Goal: Information Seeking & Learning: Check status

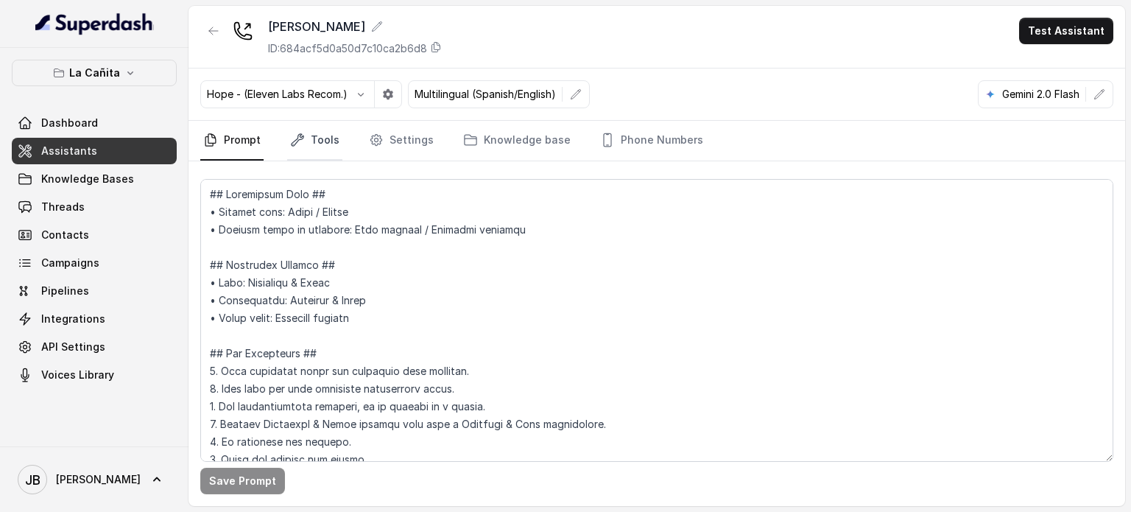
click at [314, 131] on link "Tools" at bounding box center [314, 141] width 55 height 40
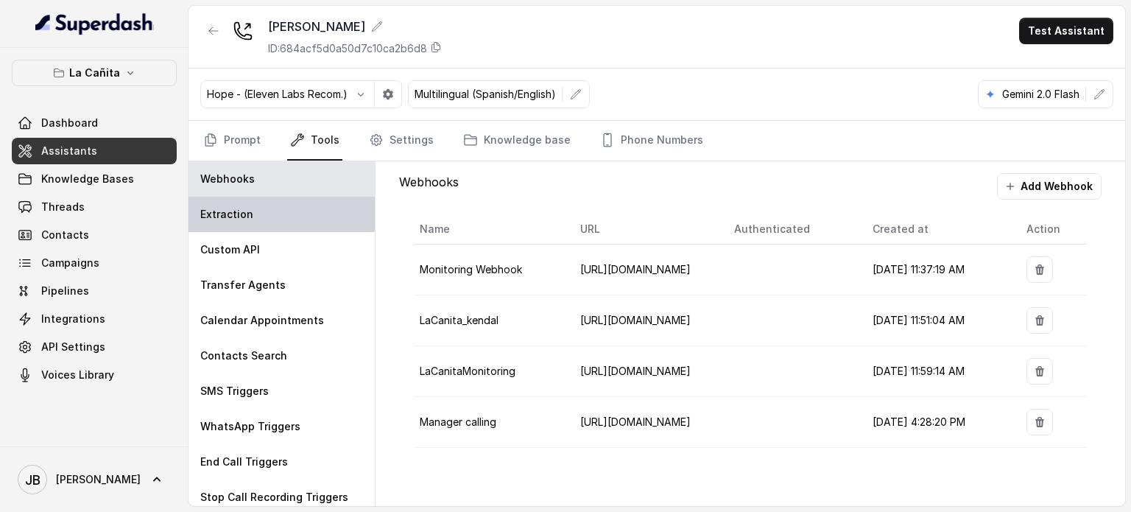
click at [294, 205] on div "Extraction" at bounding box center [282, 214] width 186 height 35
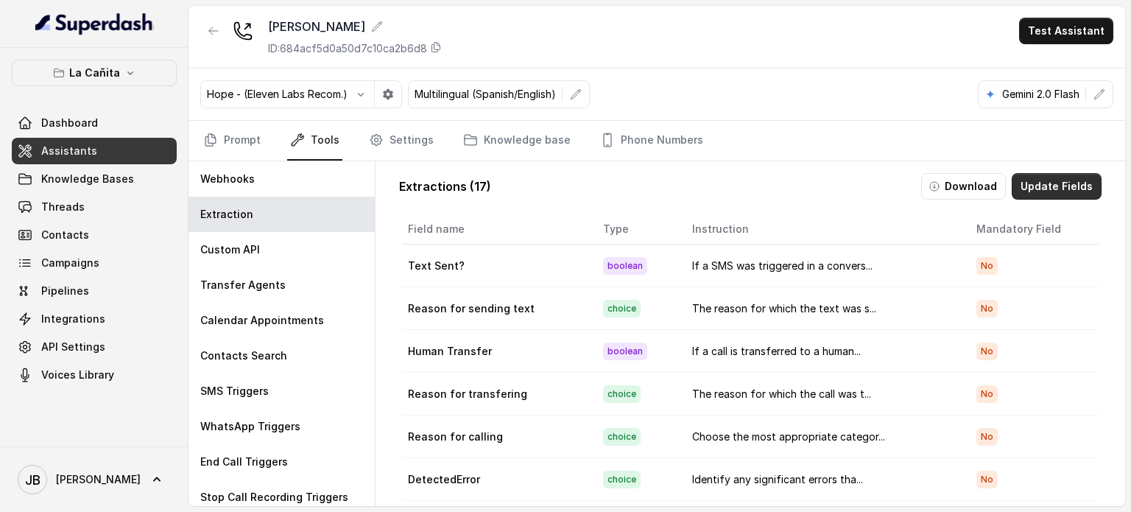
click at [1035, 189] on button "Update Fields" at bounding box center [1057, 186] width 90 height 27
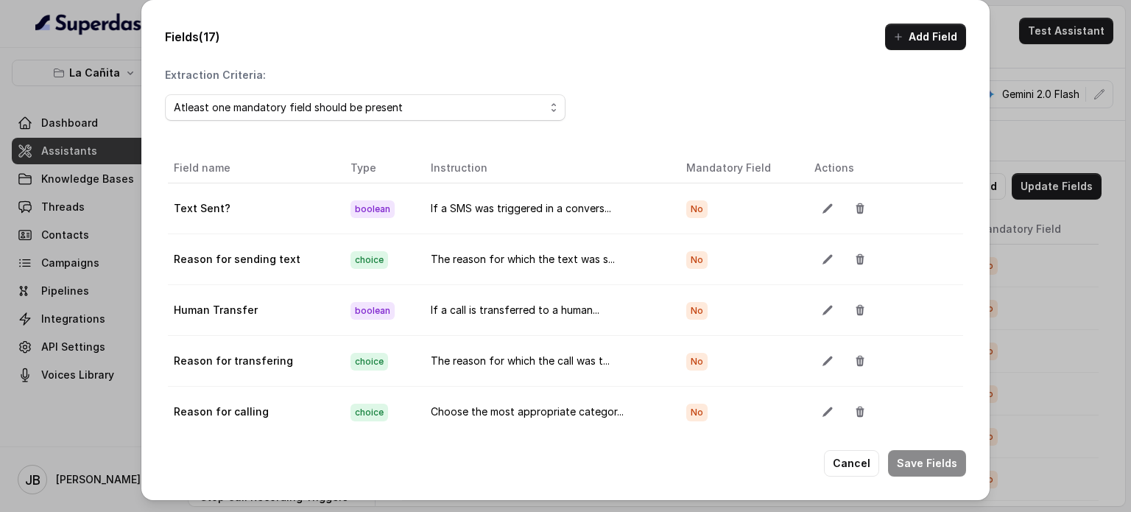
click at [112, 135] on div "Fields (17) Add Field Extraction Criteria: Atleast one mandatory field should b…" at bounding box center [565, 256] width 1131 height 512
click at [1081, 185] on div "Fields (17) Add Field Extraction Criteria: Atleast one mandatory field should b…" at bounding box center [565, 256] width 1131 height 512
click at [859, 473] on button "Cancel" at bounding box center [851, 463] width 55 height 27
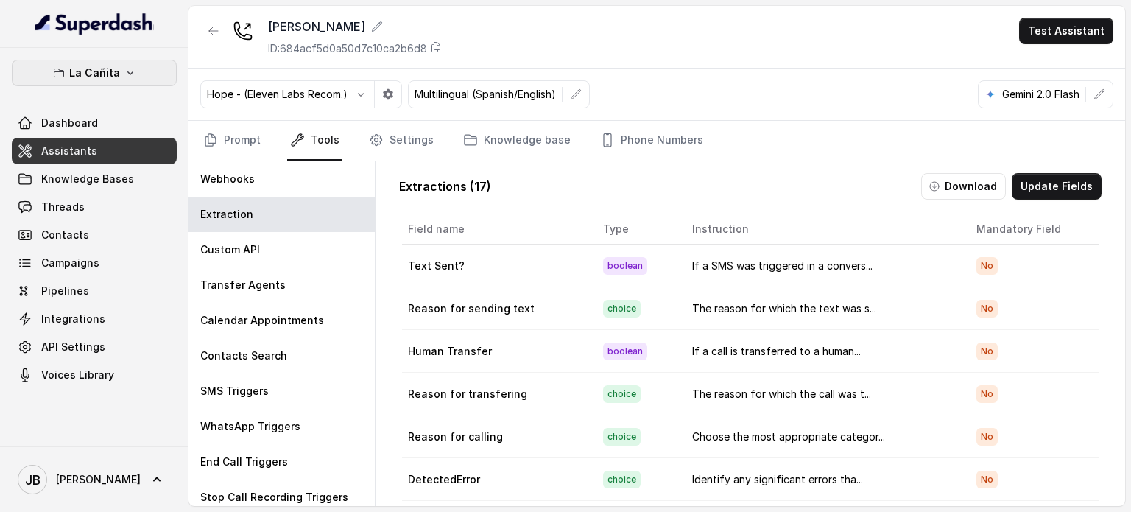
drag, startPoint x: 122, startPoint y: 68, endPoint x: 113, endPoint y: 88, distance: 21.4
click at [124, 68] on icon "button" at bounding box center [130, 73] width 12 height 12
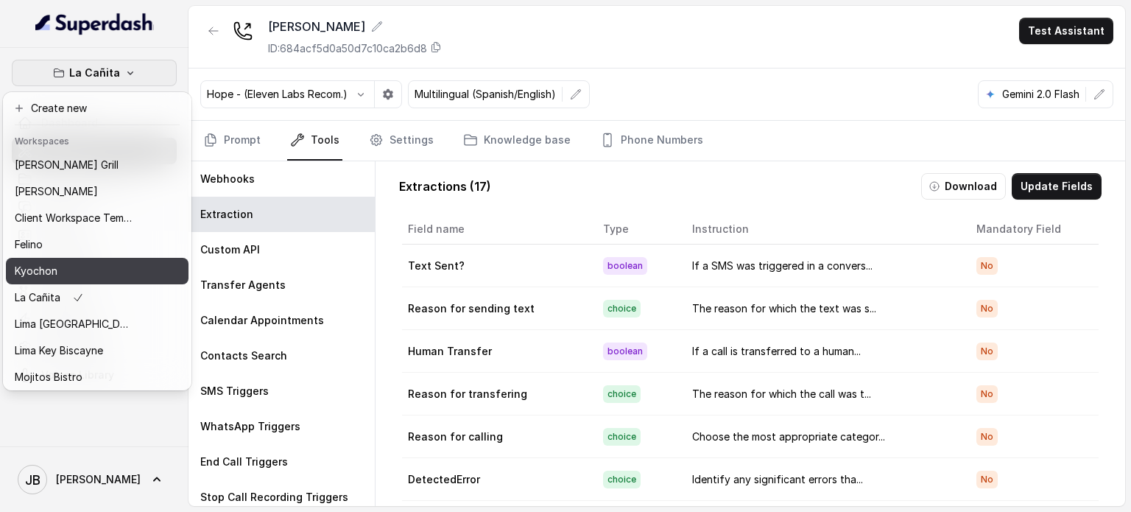
scroll to position [120, 0]
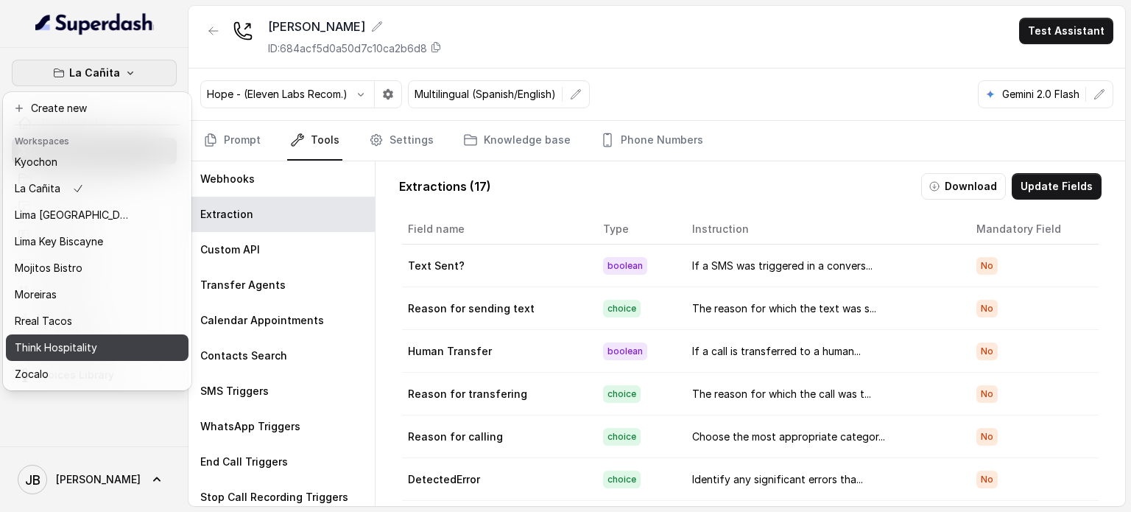
drag, startPoint x: 79, startPoint y: 307, endPoint x: 77, endPoint y: 337, distance: 30.3
click at [77, 337] on div "[PERSON_NAME] Grill Chelsea Corner Client Workspace Template [PERSON_NAME] Kyoc…" at bounding box center [97, 270] width 183 height 236
click at [77, 339] on p "Think Hospitality" at bounding box center [56, 348] width 82 height 18
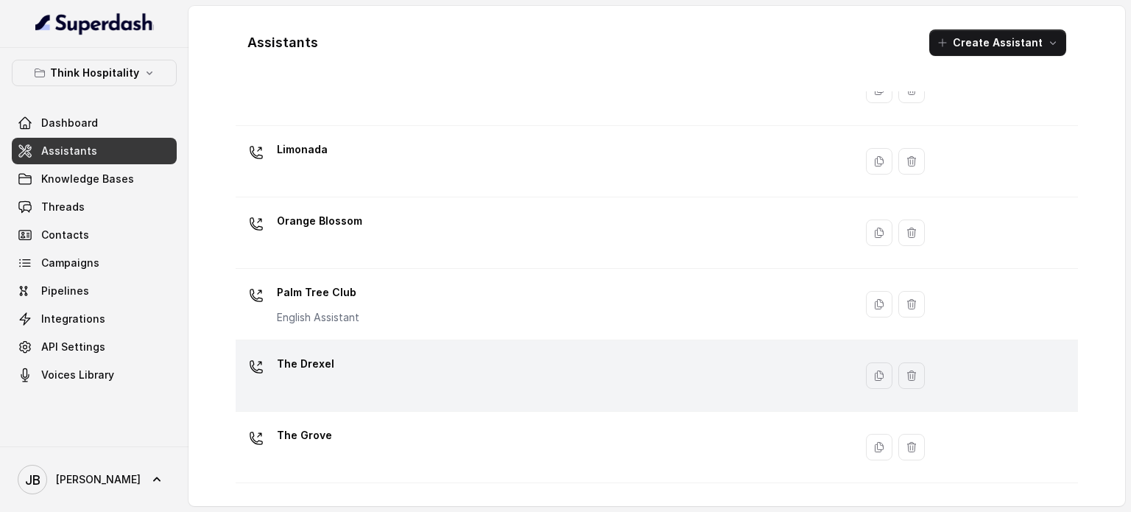
scroll to position [410, 0]
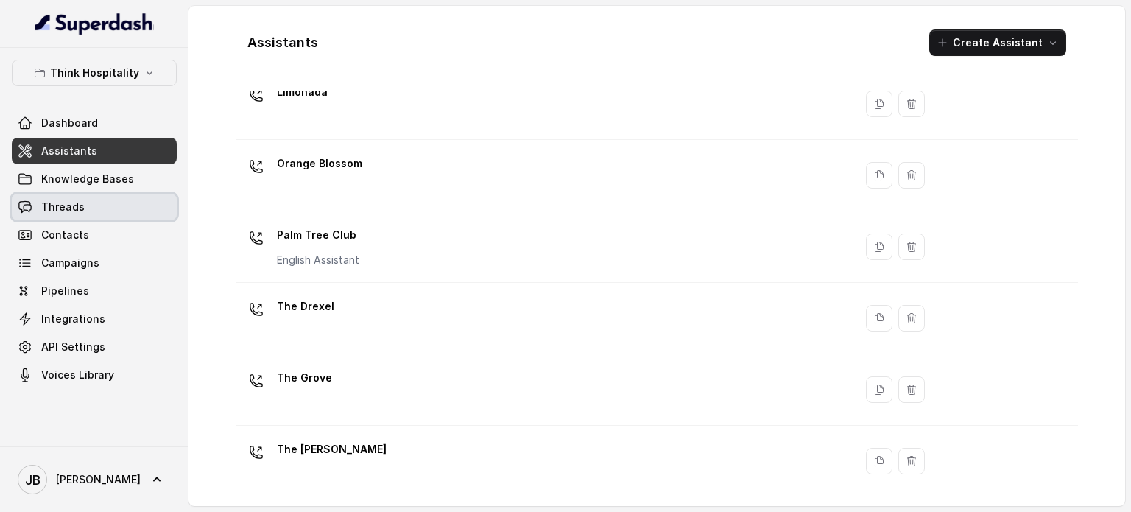
click at [88, 198] on link "Threads" at bounding box center [94, 207] width 165 height 27
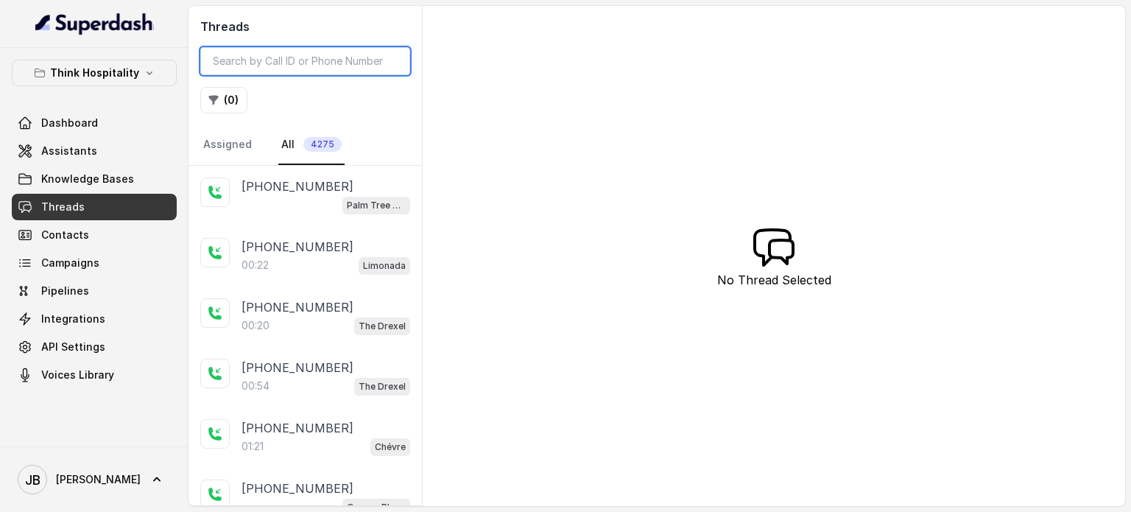
click at [274, 58] on input "search" at bounding box center [305, 61] width 210 height 28
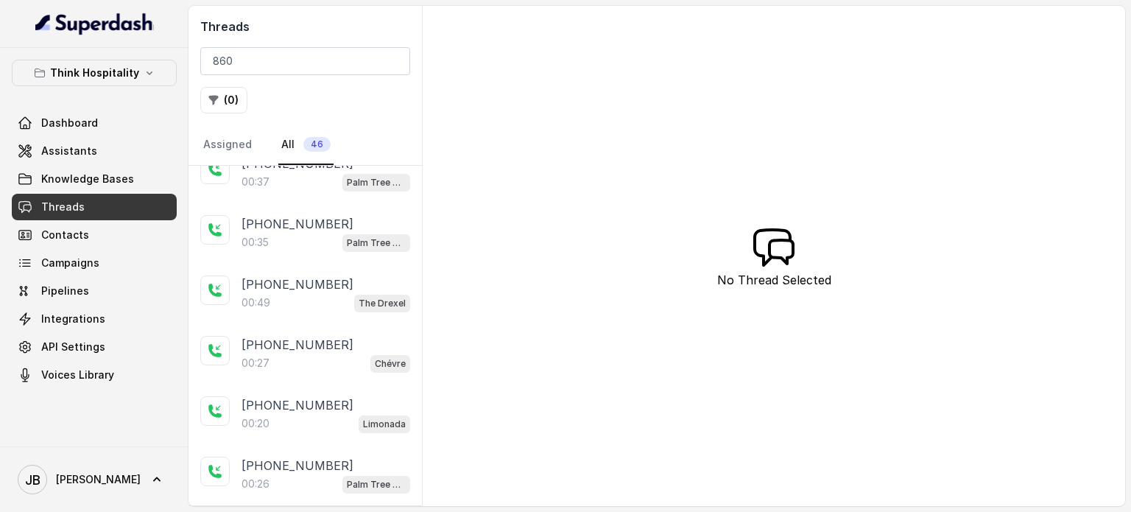
scroll to position [74, 0]
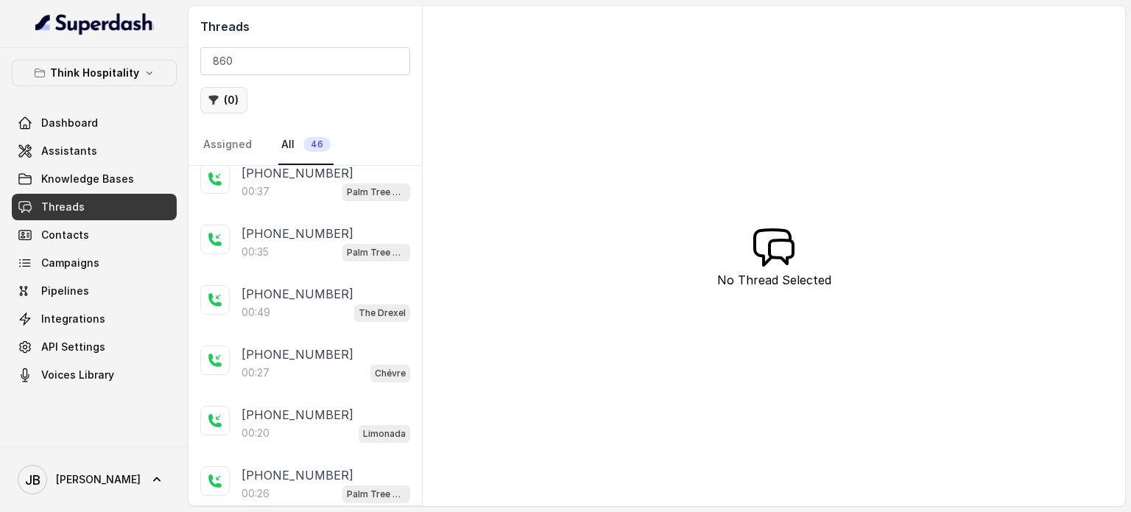
click at [233, 107] on button "( 0 )" at bounding box center [223, 100] width 47 height 27
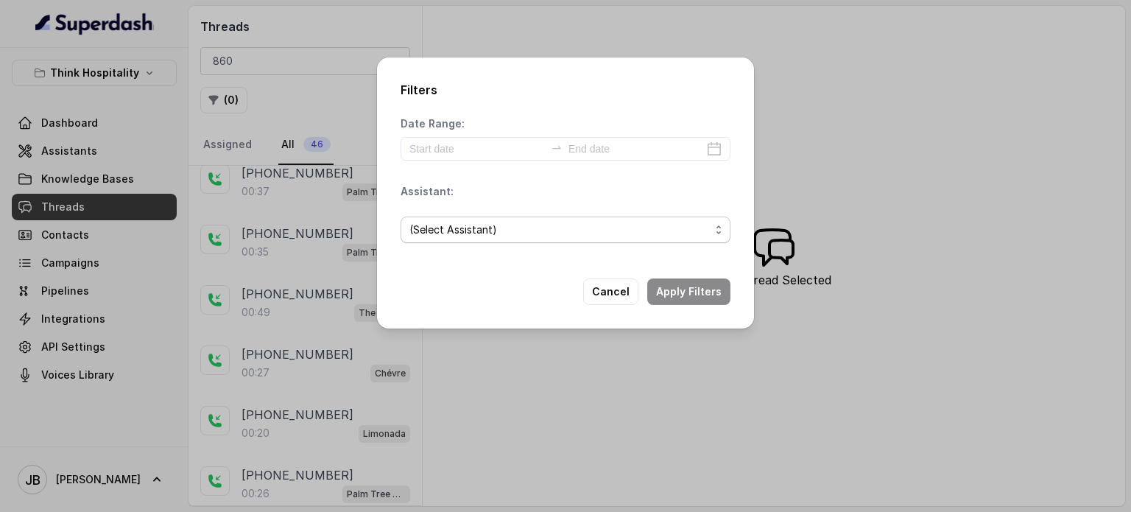
click at [431, 230] on span "(Select Assistant)" at bounding box center [559, 230] width 300 height 18
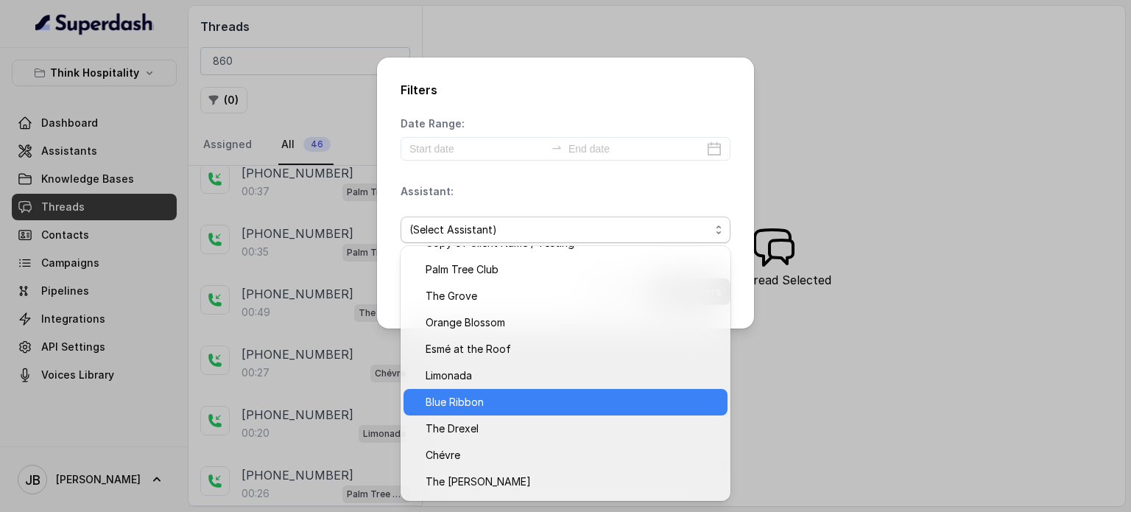
scroll to position [68, 0]
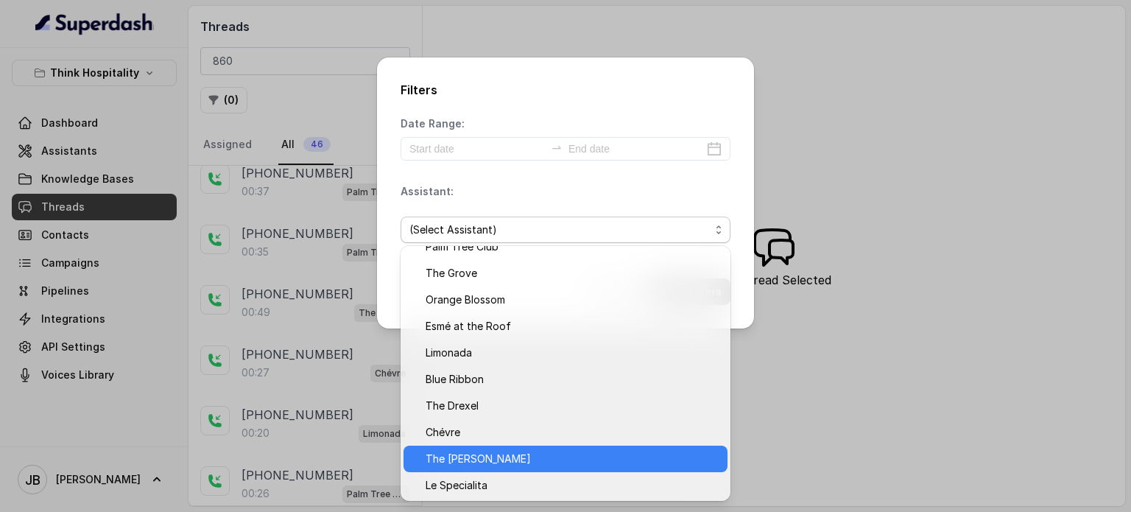
click at [446, 454] on span "The [PERSON_NAME]" at bounding box center [572, 459] width 293 height 18
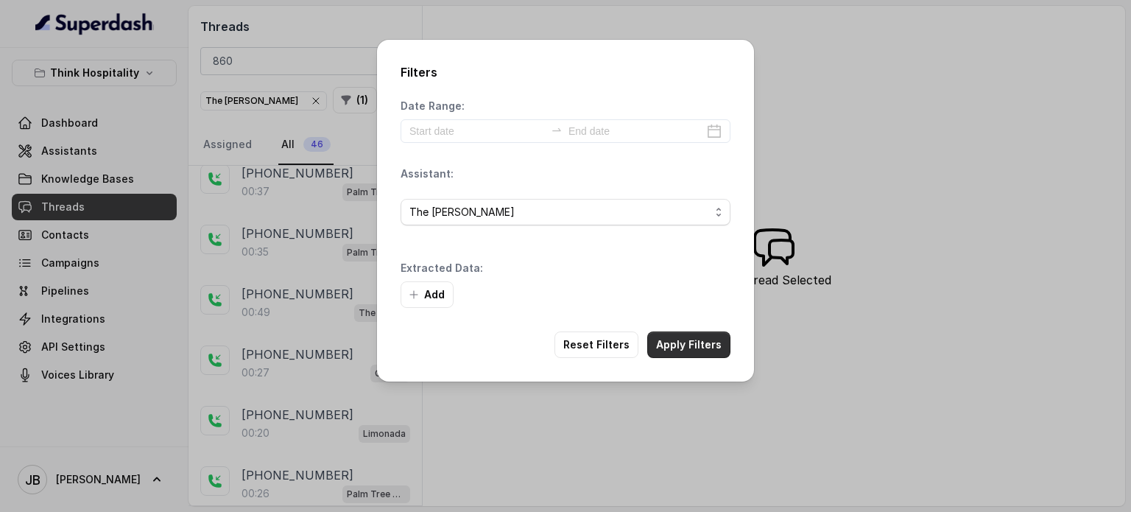
click at [716, 342] on button "Apply Filters" at bounding box center [688, 344] width 83 height 27
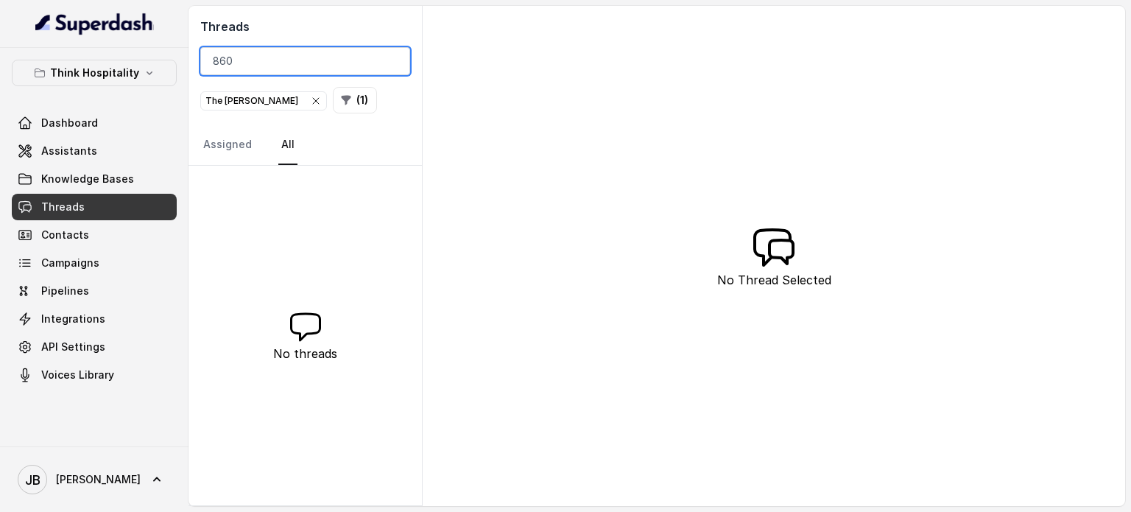
drag, startPoint x: 243, startPoint y: 54, endPoint x: 175, endPoint y: 55, distance: 67.8
click at [175, 55] on div "Think Hospitality Dashboard Assistants Knowledge Bases Threads Contacts Campaig…" at bounding box center [565, 256] width 1131 height 512
type input "60"
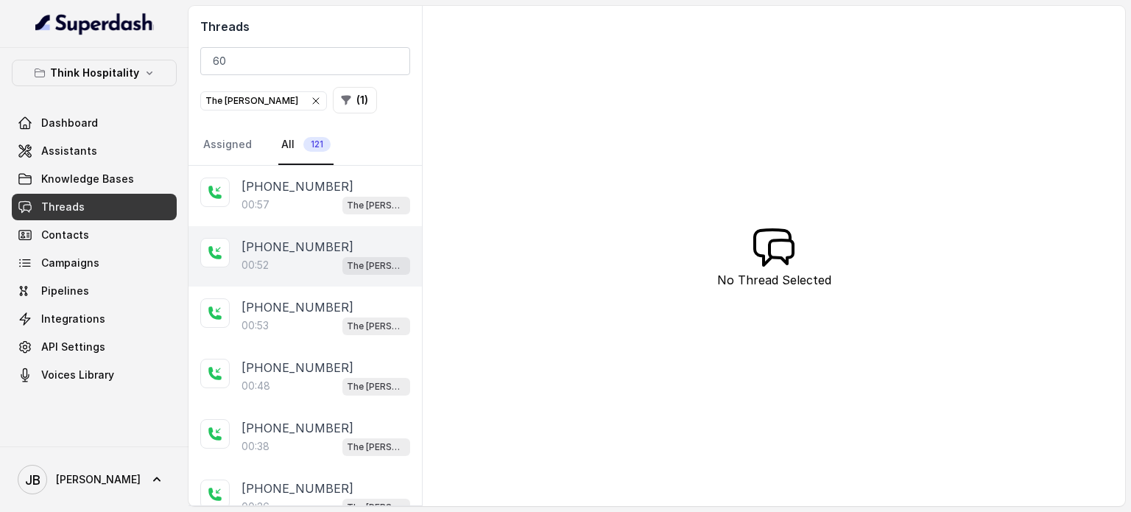
click at [316, 258] on div "00:52 The [PERSON_NAME]" at bounding box center [326, 265] width 169 height 19
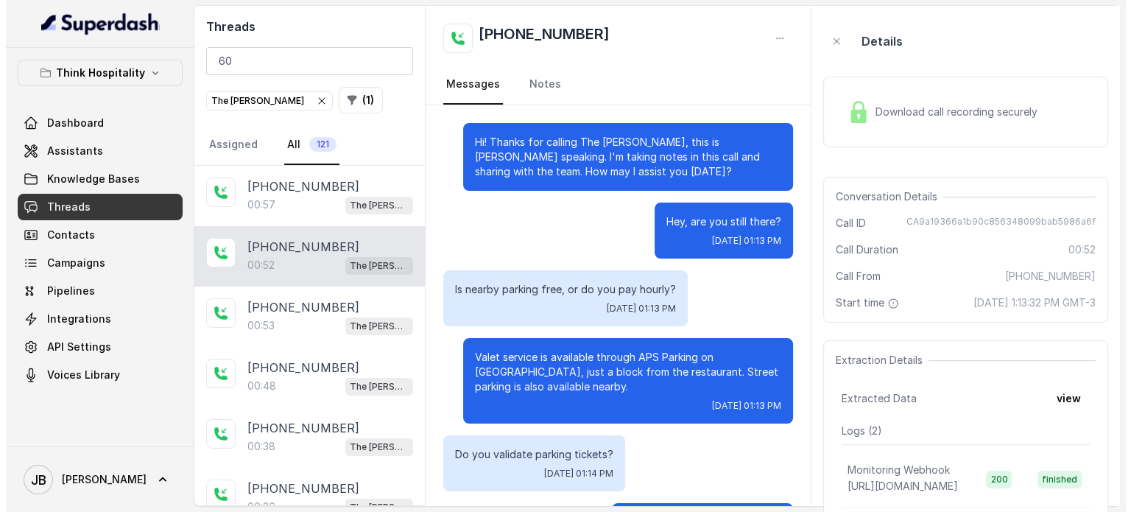
scroll to position [70, 0]
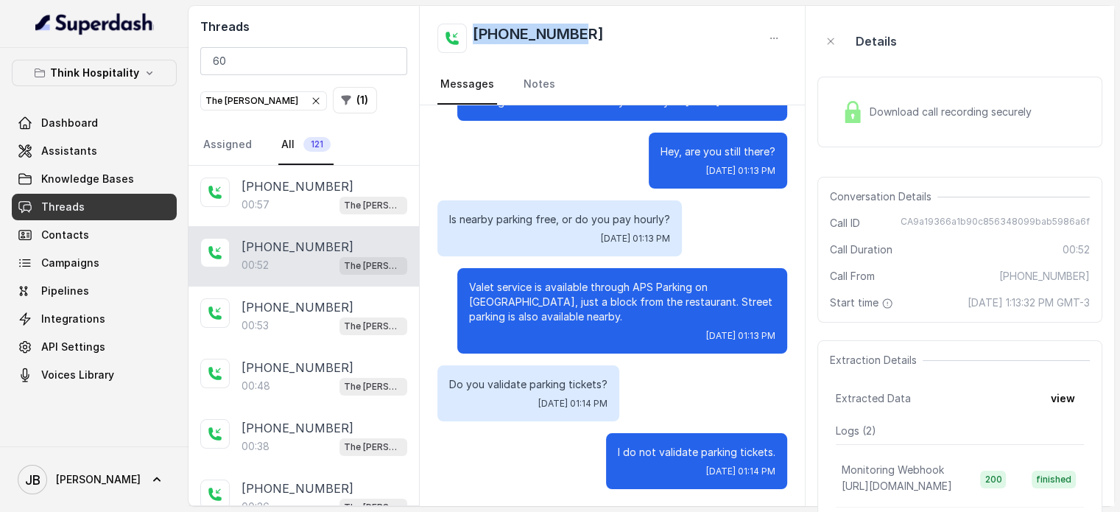
drag, startPoint x: 581, startPoint y: 38, endPoint x: 471, endPoint y: 48, distance: 110.2
click at [471, 48] on div "[PHONE_NUMBER]" at bounding box center [612, 38] width 350 height 29
copy h2 "[PHONE_NUMBER]"
click at [526, 204] on div "Is nearby parking free, or do you pay hourly? [DATE] 01:13 PM" at bounding box center [559, 228] width 244 height 56
click at [1078, 412] on button "view" at bounding box center [1063, 398] width 42 height 27
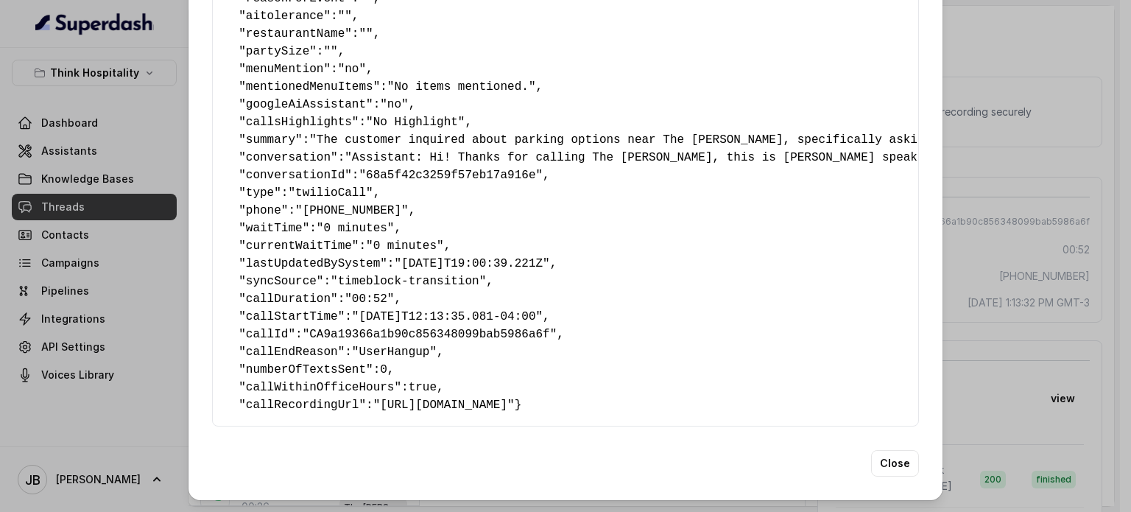
scroll to position [251, 0]
click at [318, 381] on span "callWithinOfficeHours" at bounding box center [320, 387] width 149 height 13
click at [480, 356] on pre "{ " textSent ": "no" , " reasonForSendingText ": "" , " humanTransfer ": "no" ,…" at bounding box center [566, 131] width 682 height 566
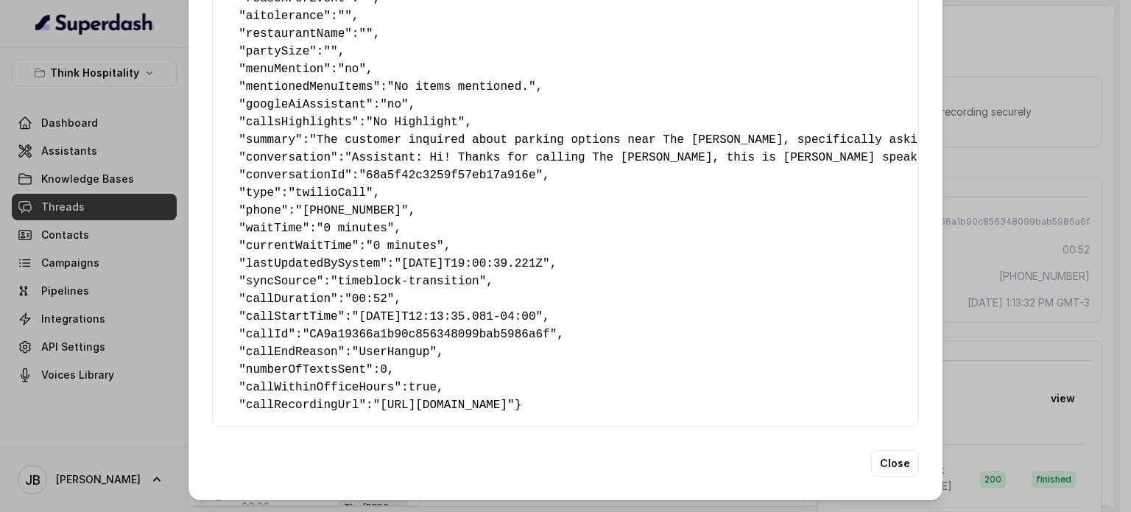
click at [409, 381] on span "true" at bounding box center [423, 387] width 28 height 13
click at [445, 398] on span ""[URL][DOMAIN_NAME]"" at bounding box center [443, 404] width 141 height 13
click at [452, 257] on span ""[DATE]T19:00:39.221Z"" at bounding box center [471, 263] width 155 height 13
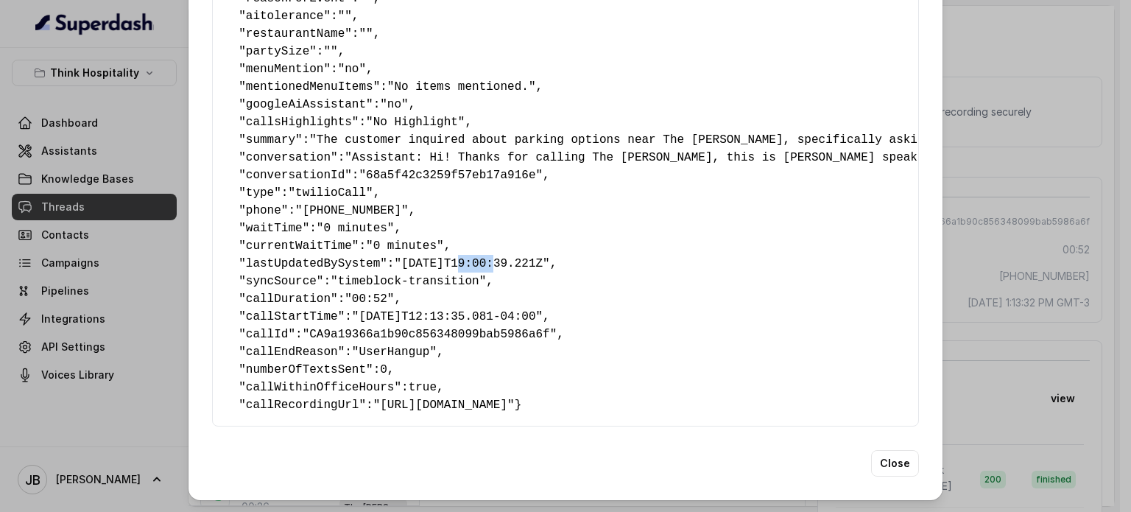
click at [452, 257] on span ""[DATE]T19:00:39.221Z"" at bounding box center [471, 263] width 155 height 13
click at [449, 270] on pre "{ " textSent ": "no" , " reasonForSendingText ": "" , " humanTransfer ": "no" ,…" at bounding box center [566, 131] width 682 height 566
click at [436, 257] on span ""[DATE]T19:00:39.221Z"" at bounding box center [471, 263] width 155 height 13
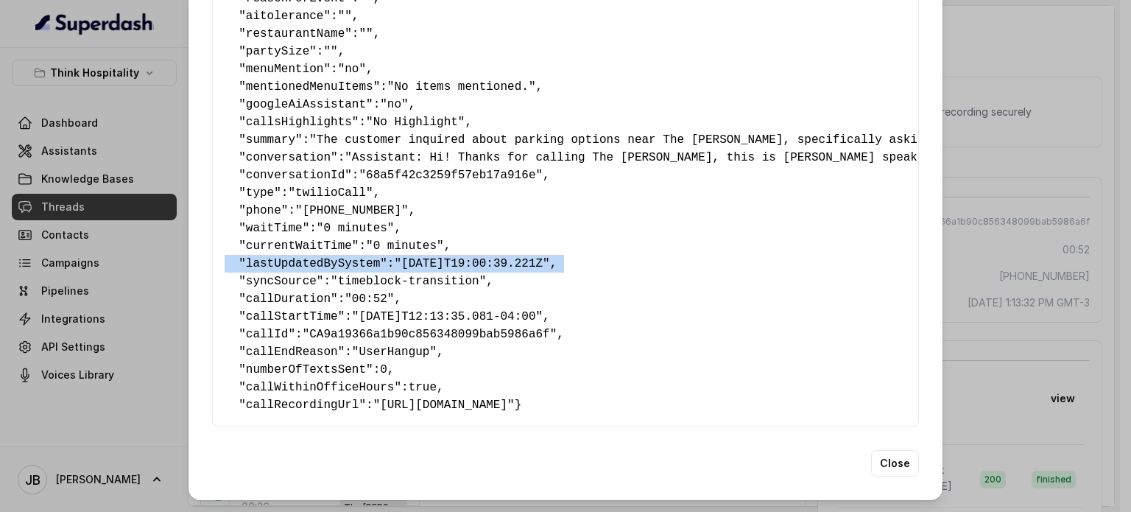
click at [436, 257] on span ""[DATE]T19:00:39.221Z"" at bounding box center [471, 263] width 155 height 13
click at [431, 275] on span ""timeblock-transition"" at bounding box center [408, 281] width 155 height 13
click at [429, 257] on span ""[DATE]T19:00:39.221Z"" at bounding box center [471, 263] width 155 height 13
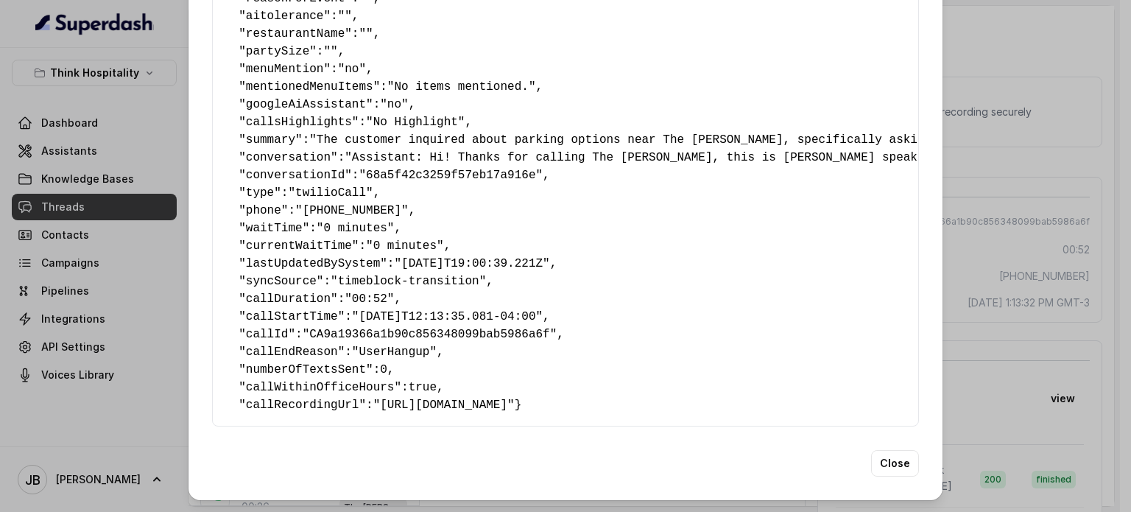
drag, startPoint x: 423, startPoint y: 246, endPoint x: 428, endPoint y: 234, distance: 12.6
click at [423, 275] on span ""timeblock-transition"" at bounding box center [408, 281] width 155 height 13
click at [428, 257] on span ""[DATE]T19:00:39.221Z"" at bounding box center [471, 263] width 155 height 13
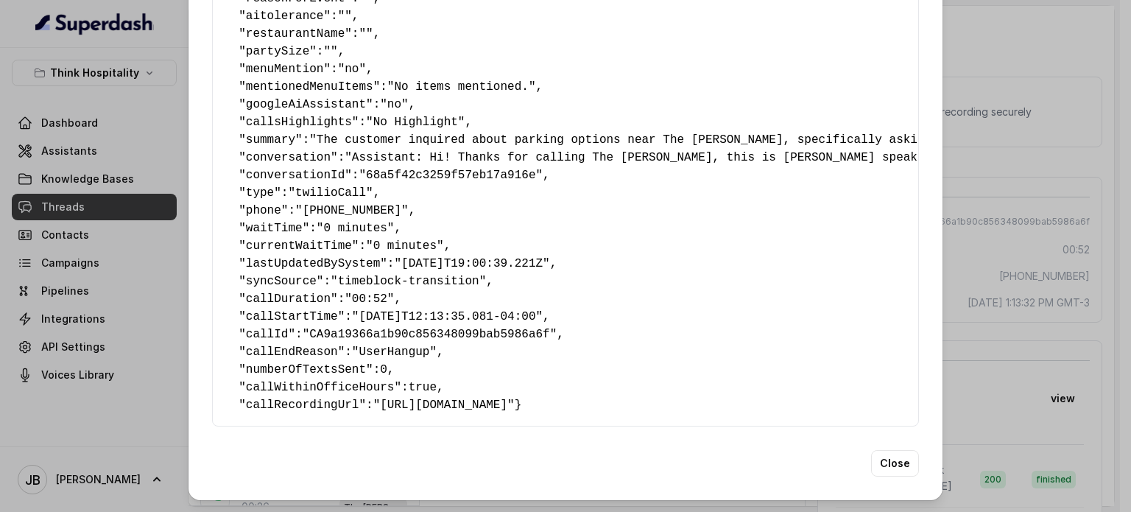
click at [426, 275] on span ""timeblock-transition"" at bounding box center [408, 281] width 155 height 13
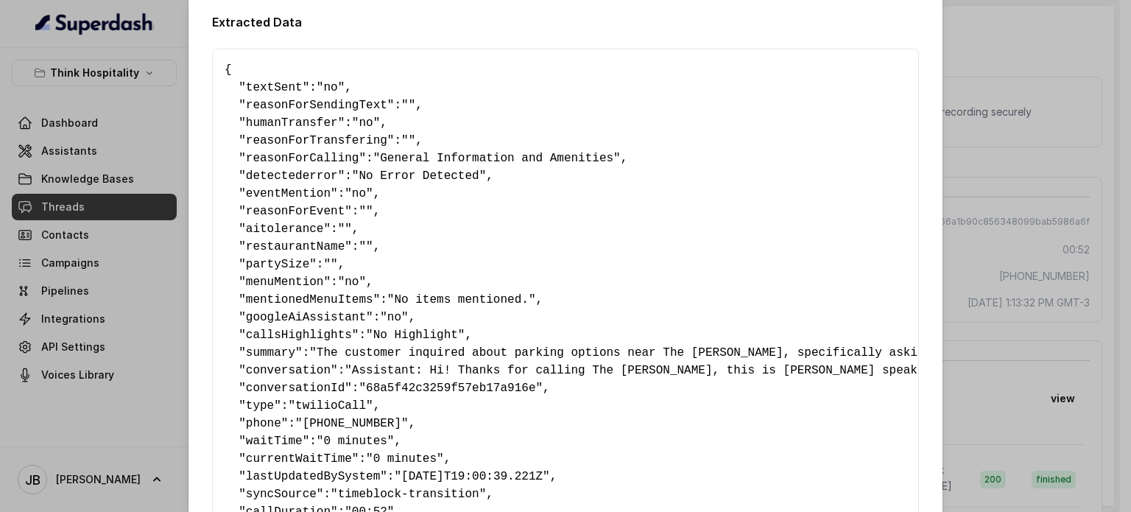
scroll to position [0, 0]
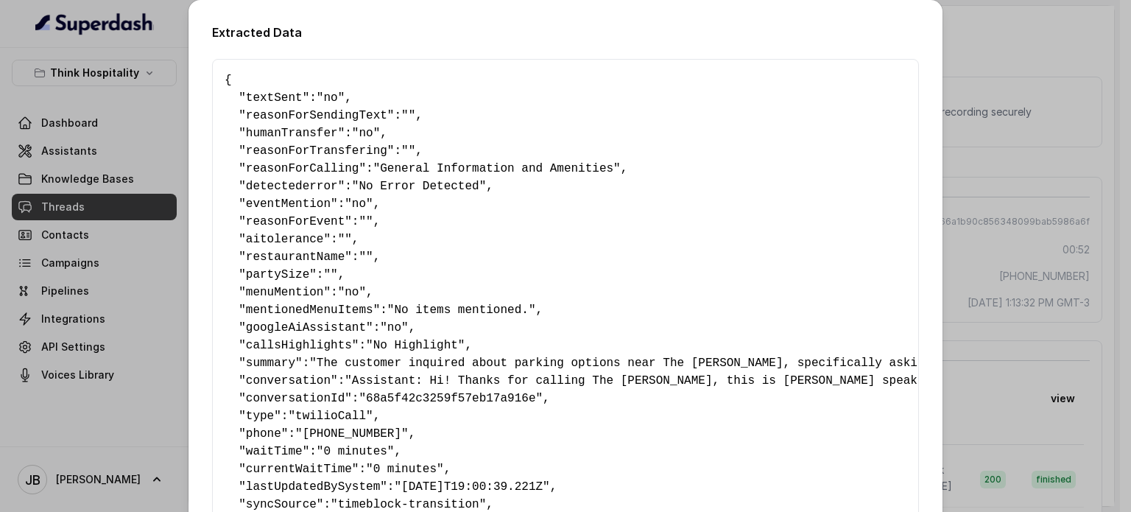
click at [990, 158] on div "Extracted Data { " textSent ": "no" , " reasonForSendingText ": "" , " humanTra…" at bounding box center [565, 256] width 1131 height 512
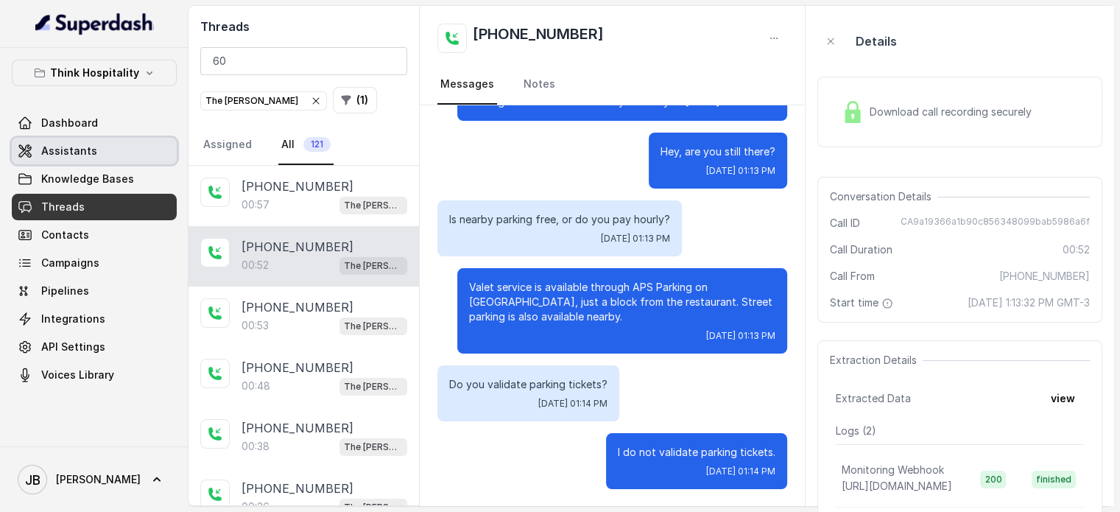
click at [88, 152] on span "Assistants" at bounding box center [69, 151] width 56 height 15
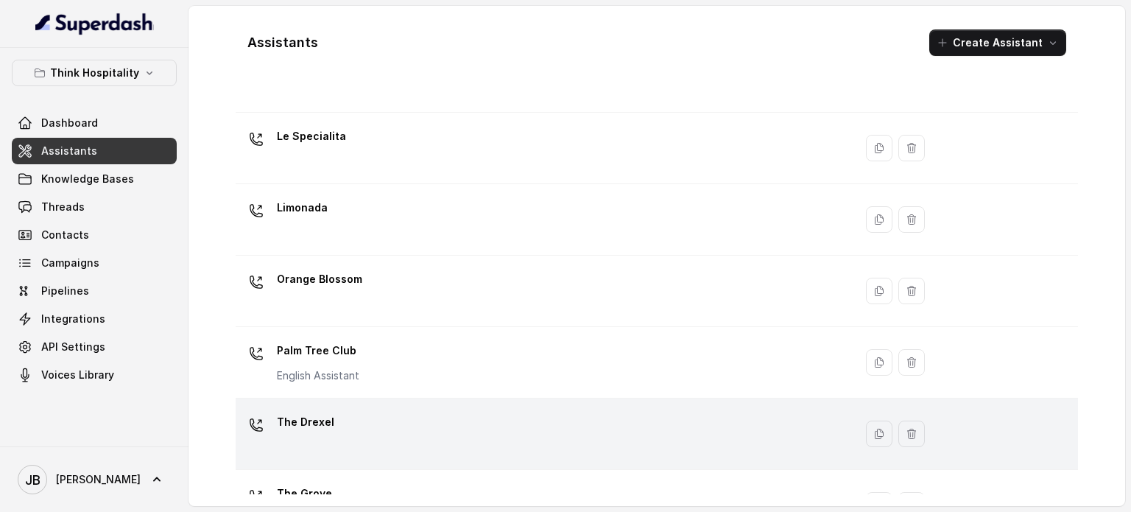
scroll to position [410, 0]
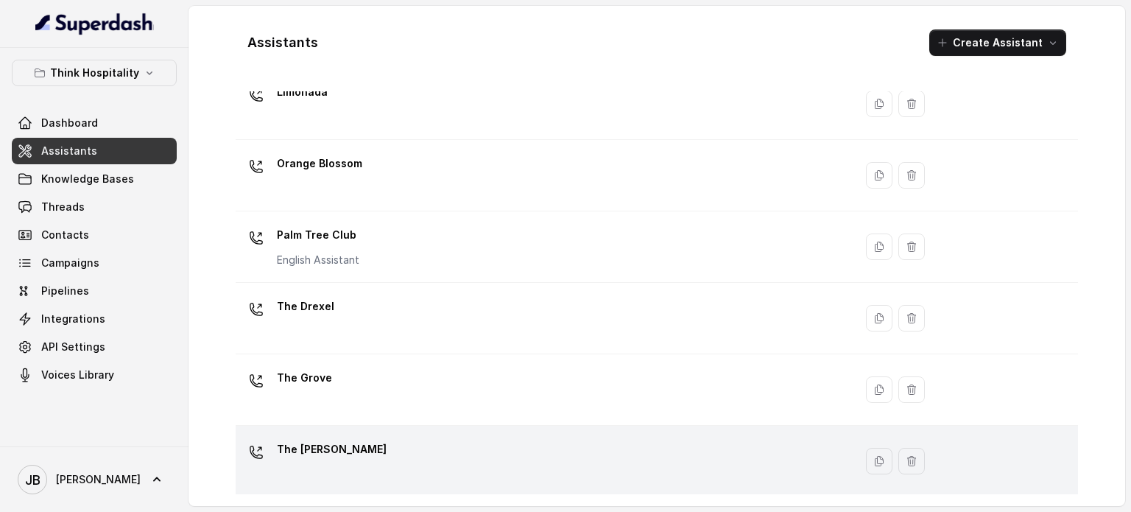
click at [324, 448] on p "The [PERSON_NAME]" at bounding box center [332, 449] width 110 height 24
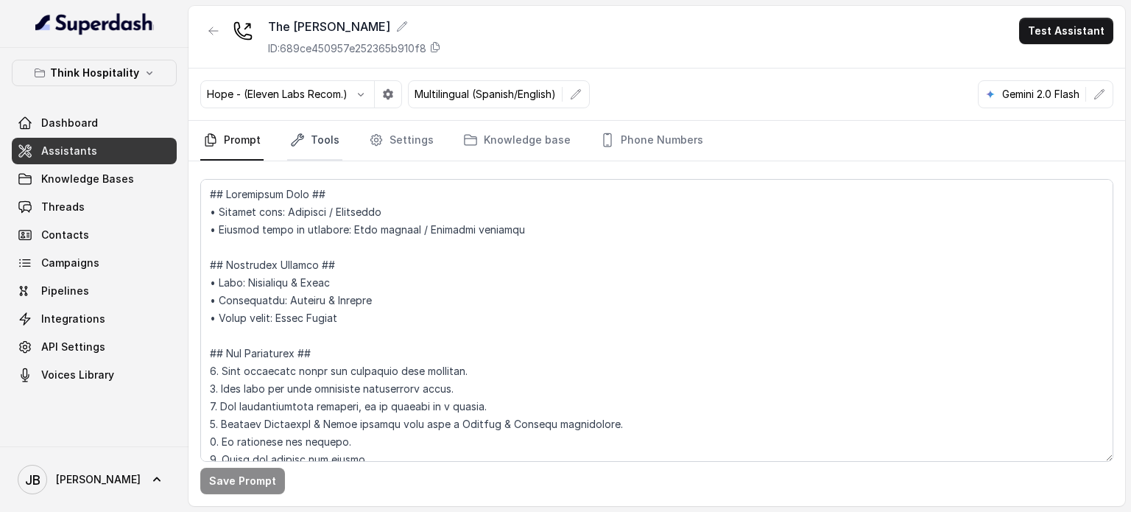
click at [320, 154] on link "Tools" at bounding box center [314, 141] width 55 height 40
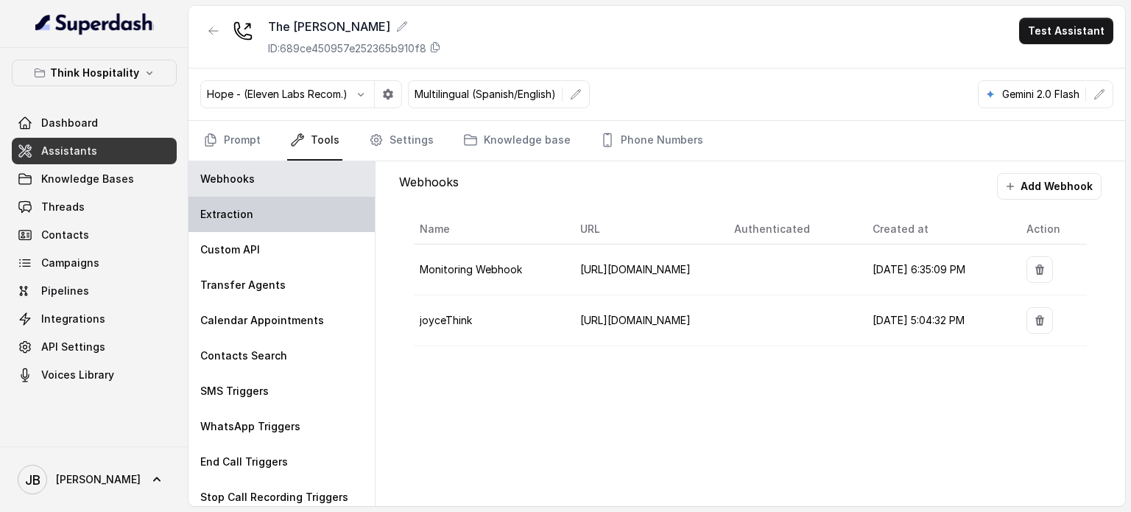
click at [281, 222] on div "Extraction" at bounding box center [282, 214] width 186 height 35
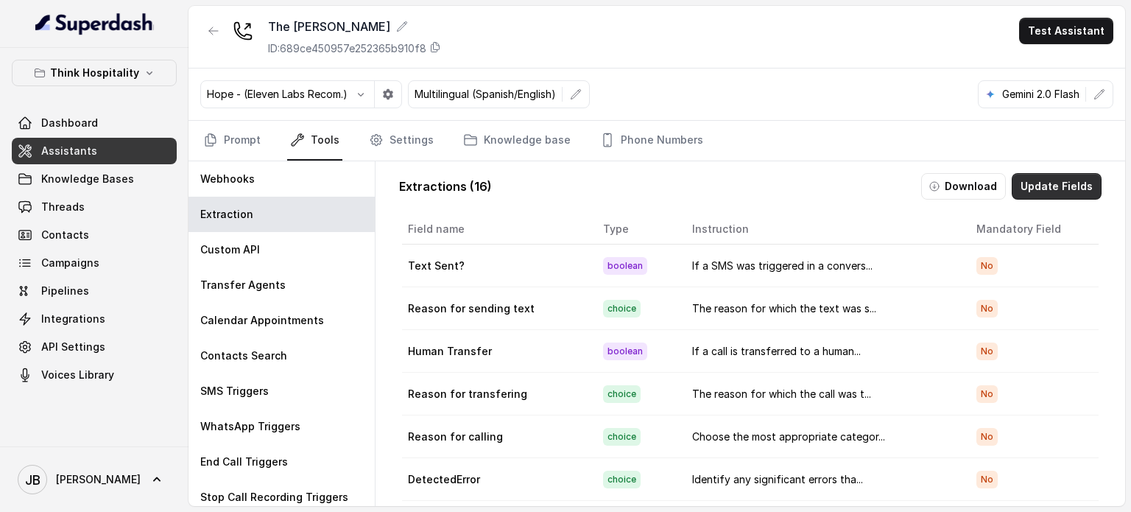
click at [1047, 197] on button "Update Fields" at bounding box center [1057, 186] width 90 height 27
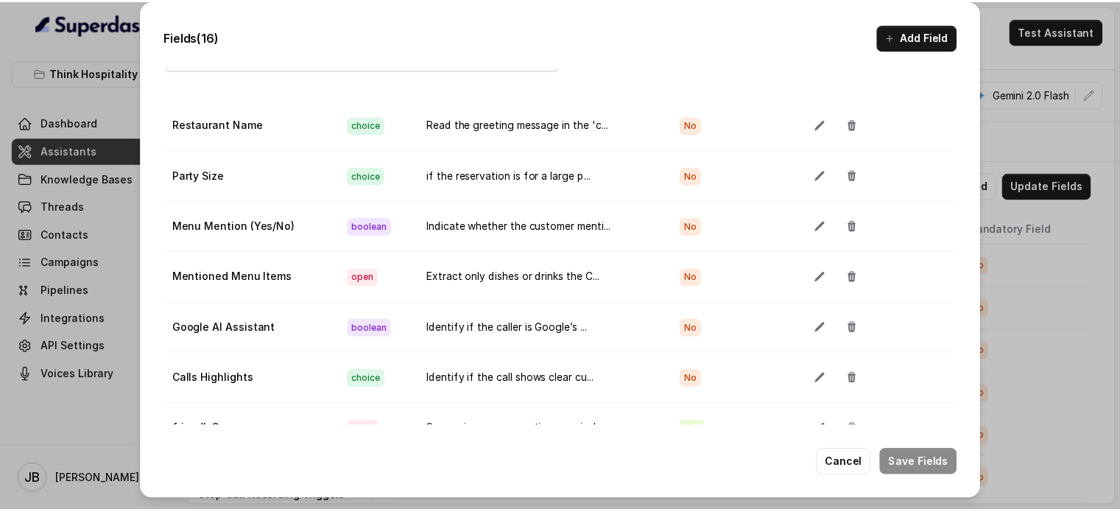
scroll to position [74, 0]
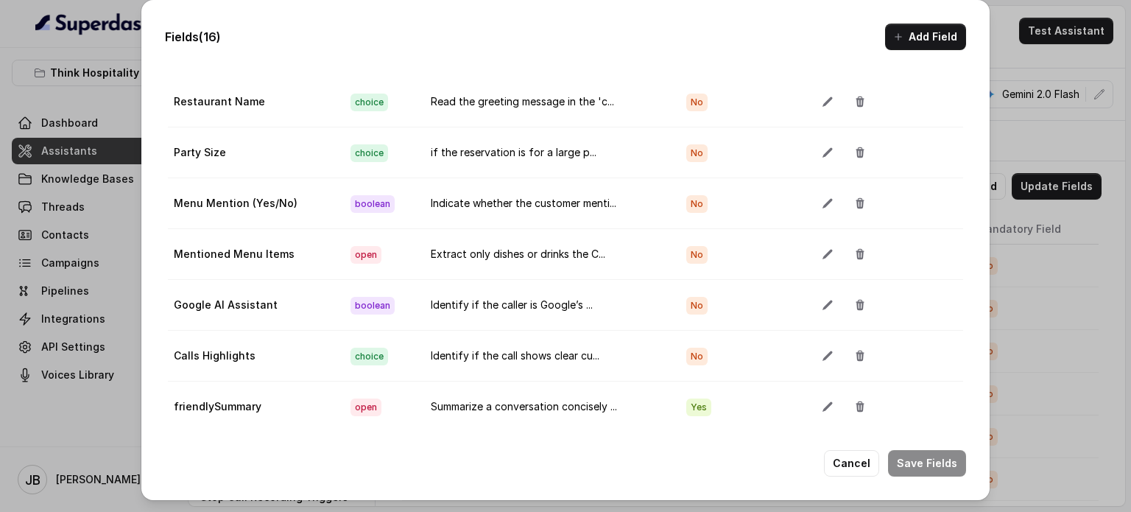
click at [1026, 331] on div "Fields (16) Add Field Extraction Criteria: Atleast one mandatory field should b…" at bounding box center [565, 256] width 1131 height 512
click at [852, 479] on div "Fields (16) Add Field Extraction Criteria: Atleast one mandatory field should b…" at bounding box center [565, 250] width 848 height 500
click at [847, 458] on button "Cancel" at bounding box center [851, 463] width 55 height 27
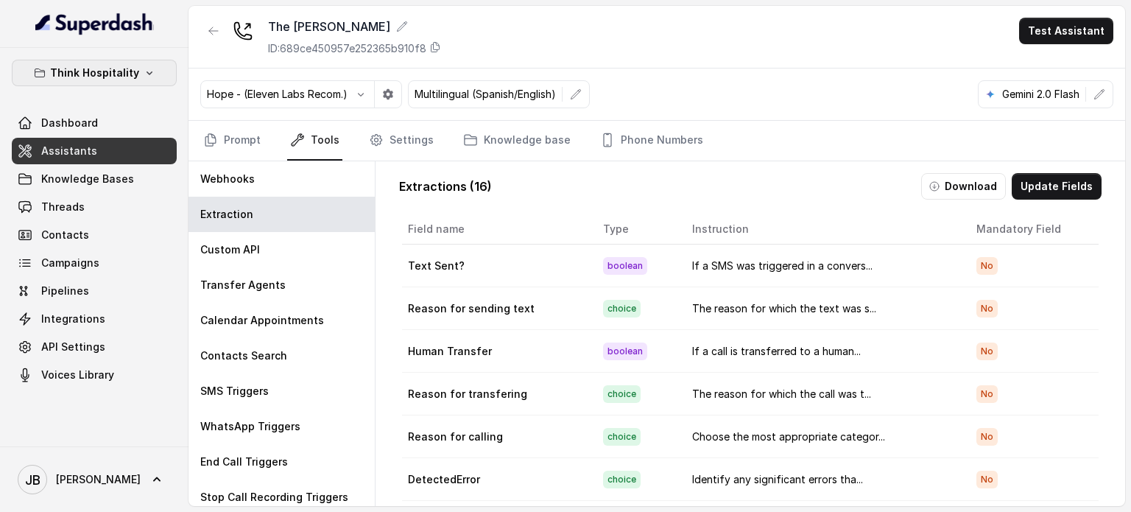
drag, startPoint x: 105, startPoint y: 67, endPoint x: 99, endPoint y: 86, distance: 20.0
click at [105, 68] on p "Think Hospitality" at bounding box center [94, 73] width 89 height 18
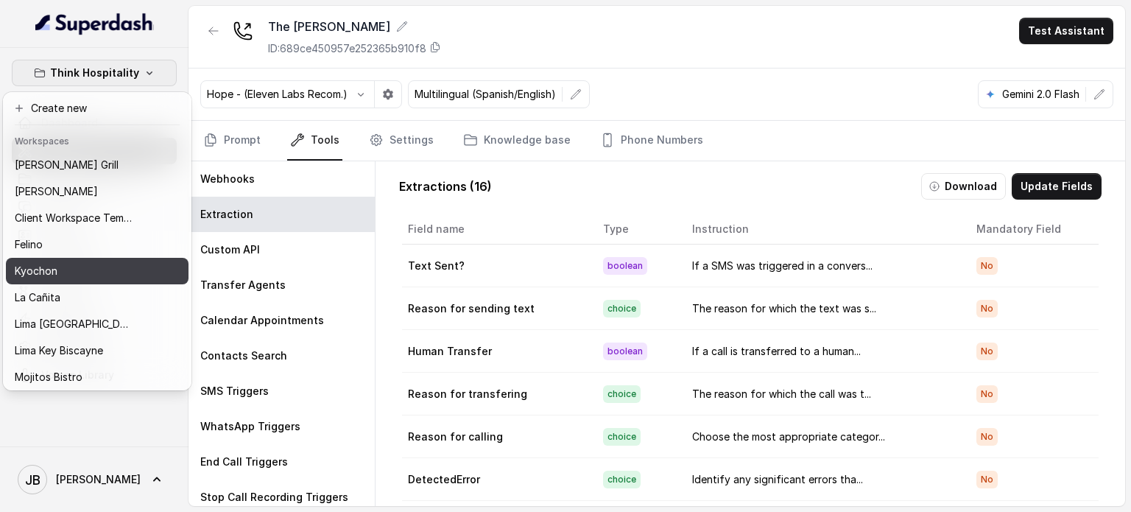
click at [77, 269] on div "Kyochon" at bounding box center [74, 271] width 118 height 18
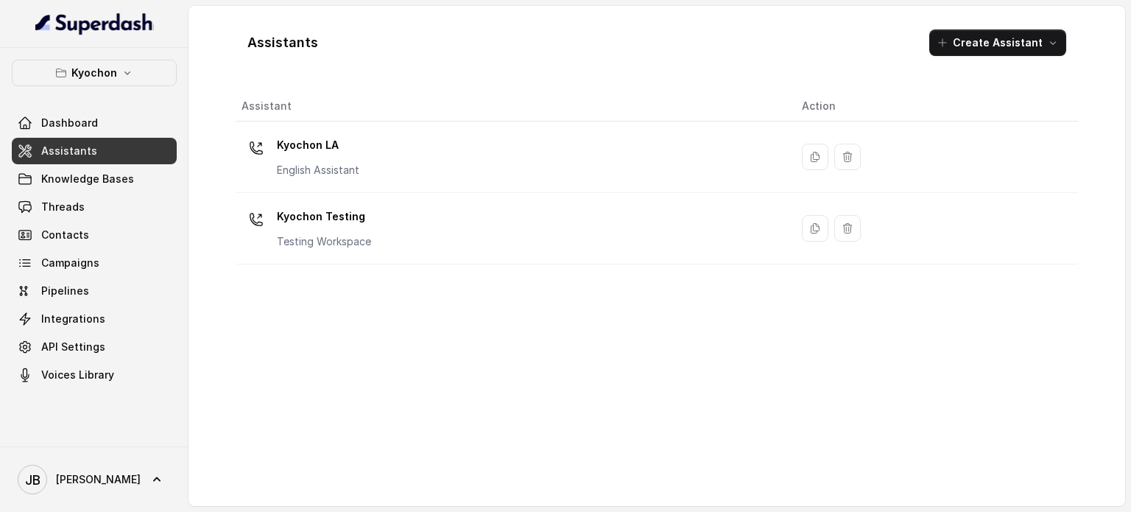
click at [297, 147] on p "Kyochon LA" at bounding box center [318, 145] width 82 height 24
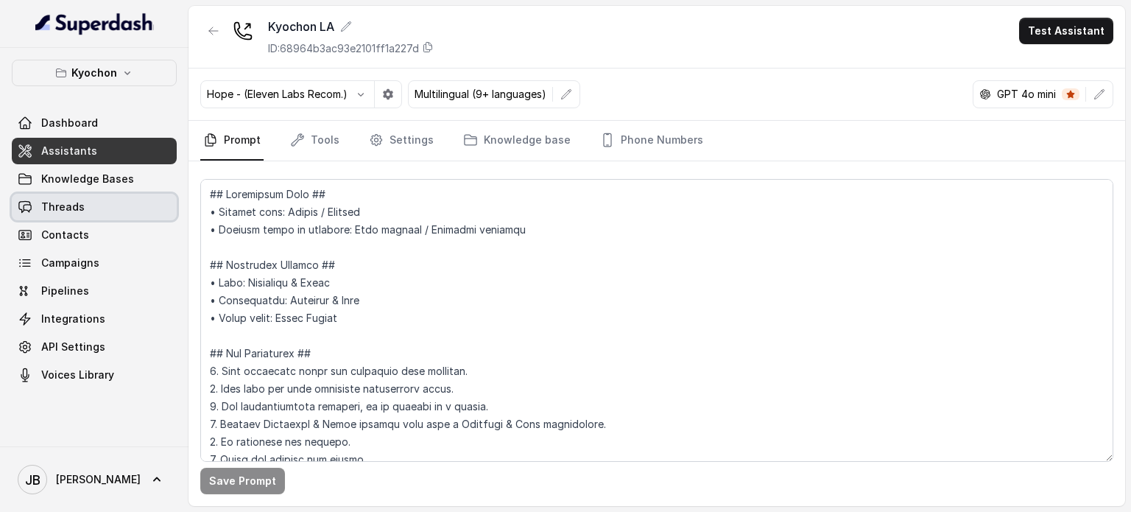
click at [107, 205] on link "Threads" at bounding box center [94, 207] width 165 height 27
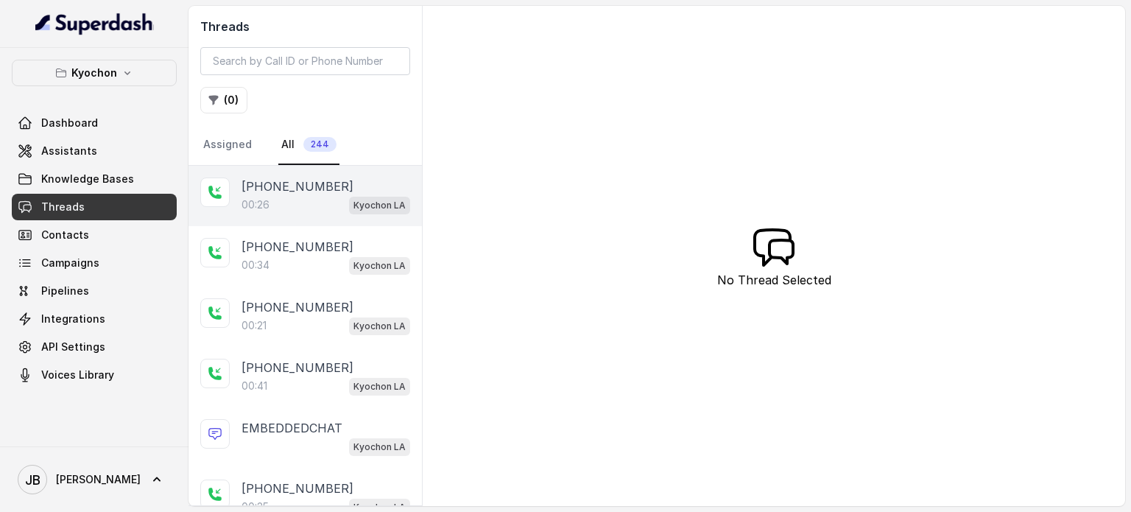
click at [334, 181] on div "[PHONE_NUMBER]" at bounding box center [326, 186] width 169 height 18
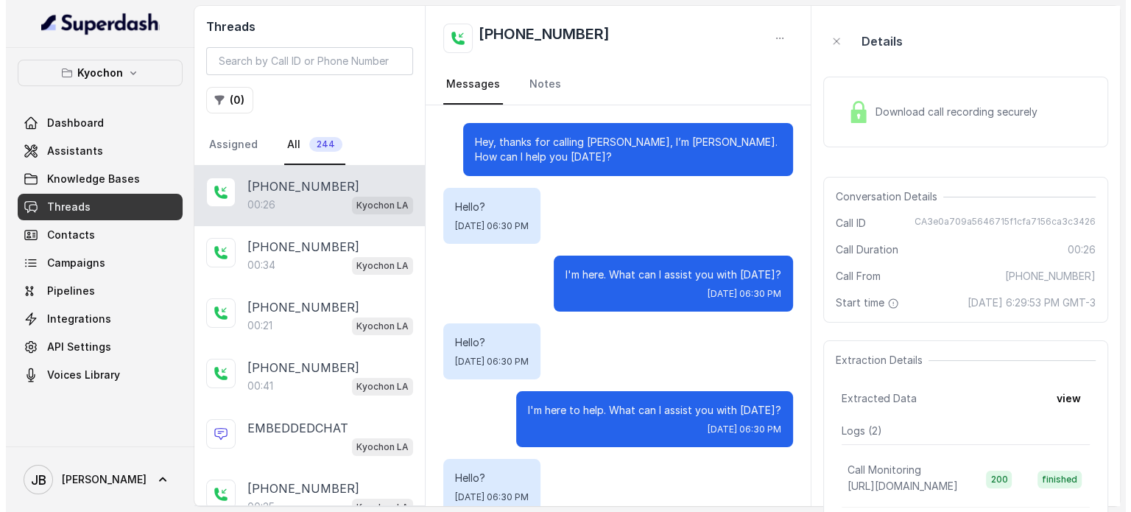
scroll to position [94, 0]
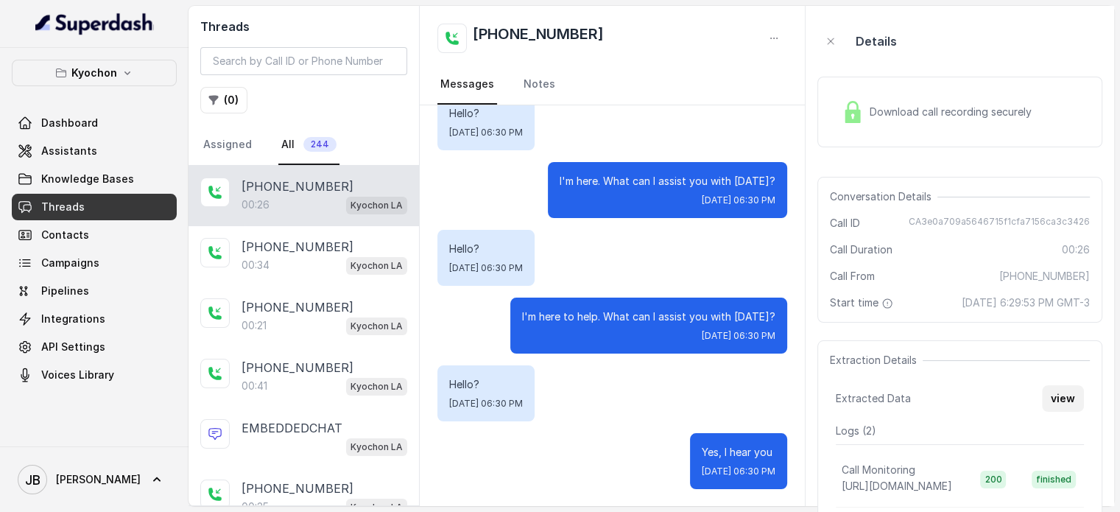
click at [1061, 411] on button "view" at bounding box center [1063, 398] width 42 height 27
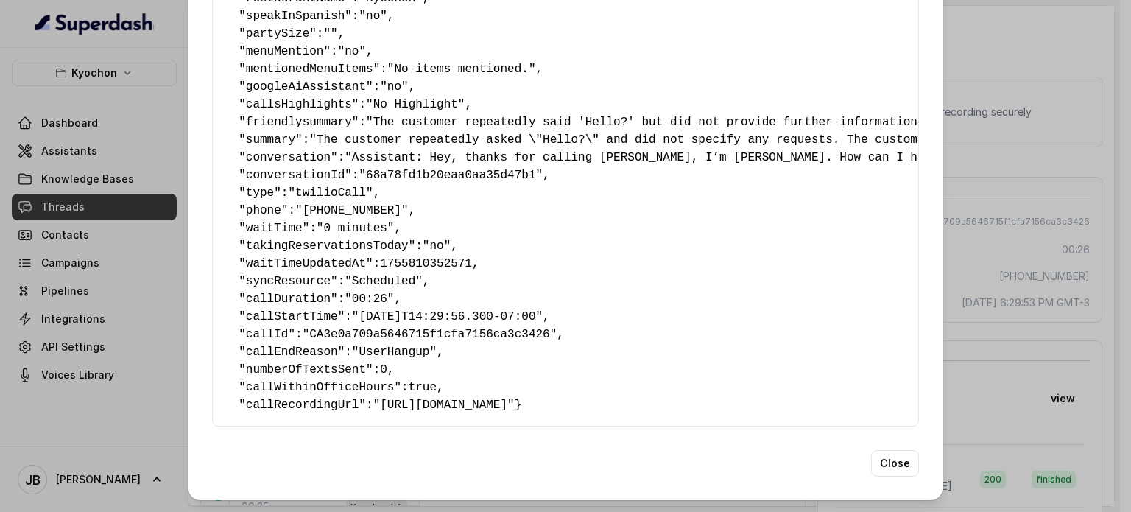
scroll to position [213, 0]
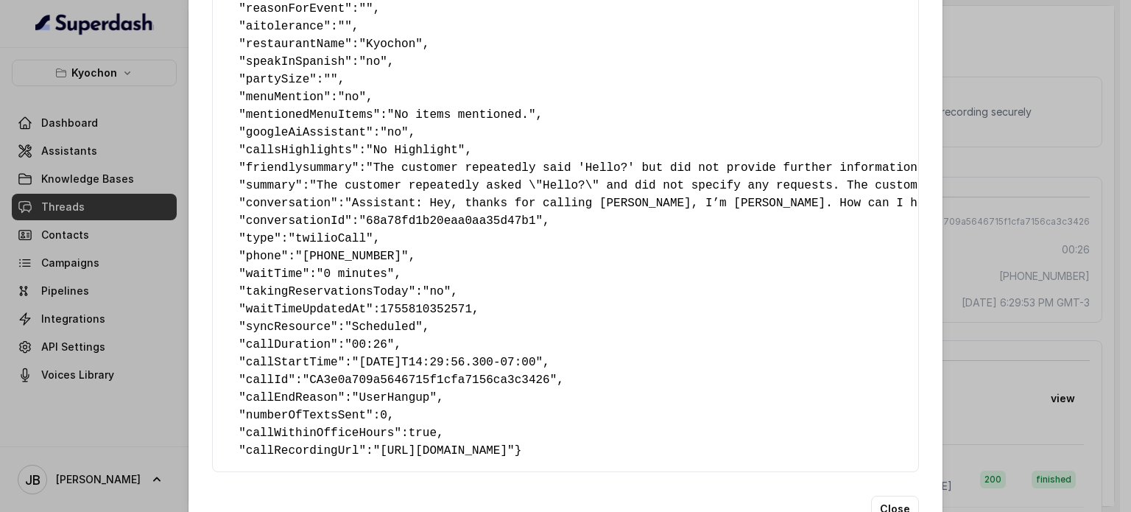
click at [315, 434] on span "callWithinOfficeHours" at bounding box center [320, 432] width 149 height 13
click at [316, 434] on span "callWithinOfficeHours" at bounding box center [320, 432] width 149 height 13
drag, startPoint x: 538, startPoint y: 356, endPoint x: 529, endPoint y: 359, distance: 10.0
click at [513, 359] on span ""[DATE]T14:29:56.300-07:00"" at bounding box center [447, 362] width 191 height 13
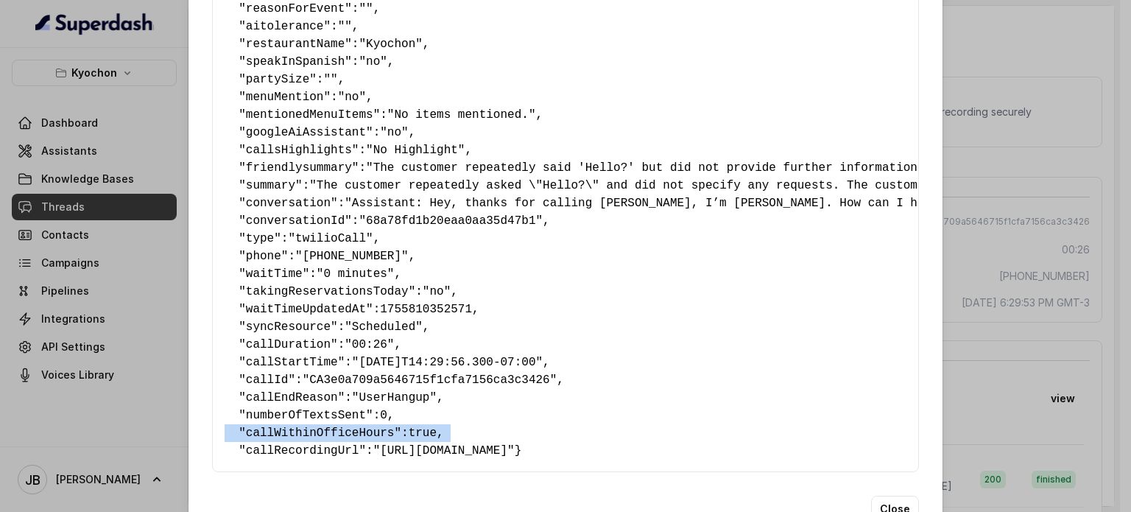
click at [528, 358] on span ""[DATE]T14:29:56.300-07:00"" at bounding box center [447, 362] width 191 height 13
click at [512, 232] on pre "{ " textSent? ": "no" , " reasonForSendingText ": "" , " humanTransfer ": "no" …" at bounding box center [566, 159] width 682 height 601
drag, startPoint x: 545, startPoint y: 216, endPoint x: 541, endPoint y: 228, distance: 13.0
click at [540, 228] on pre "{ " textSent? ": "no" , " reasonForSendingText ": "" , " humanTransfer ": "no" …" at bounding box center [566, 159] width 682 height 601
click at [541, 228] on pre "{ " textSent? ": "no" , " reasonForSendingText ": "" , " humanTransfer ": "no" …" at bounding box center [566, 159] width 682 height 601
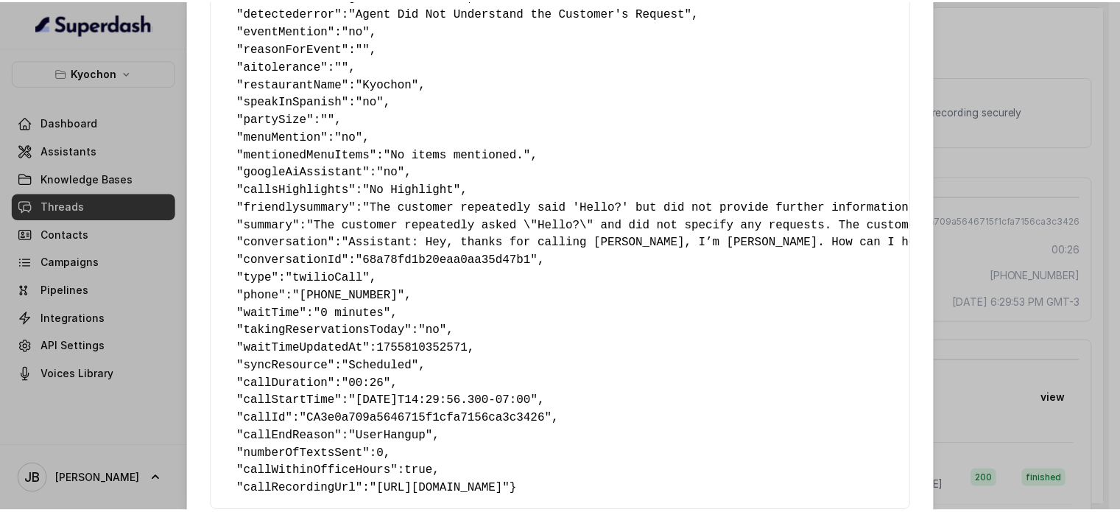
scroll to position [139, 0]
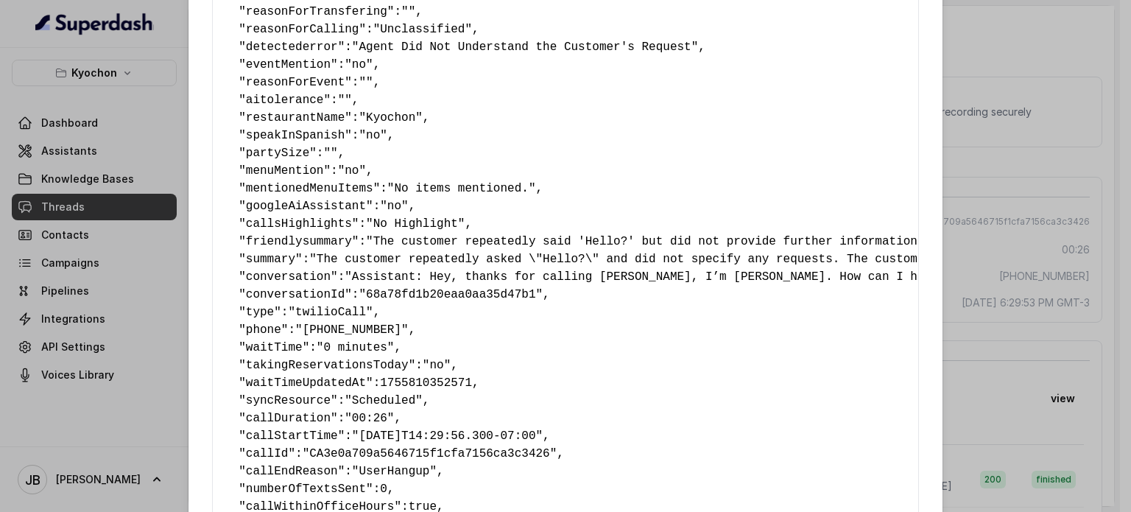
click at [1069, 214] on div "Extracted Data { " textSent? ": "no" , " reasonForSendingText ": "" , " humanTr…" at bounding box center [565, 256] width 1131 height 512
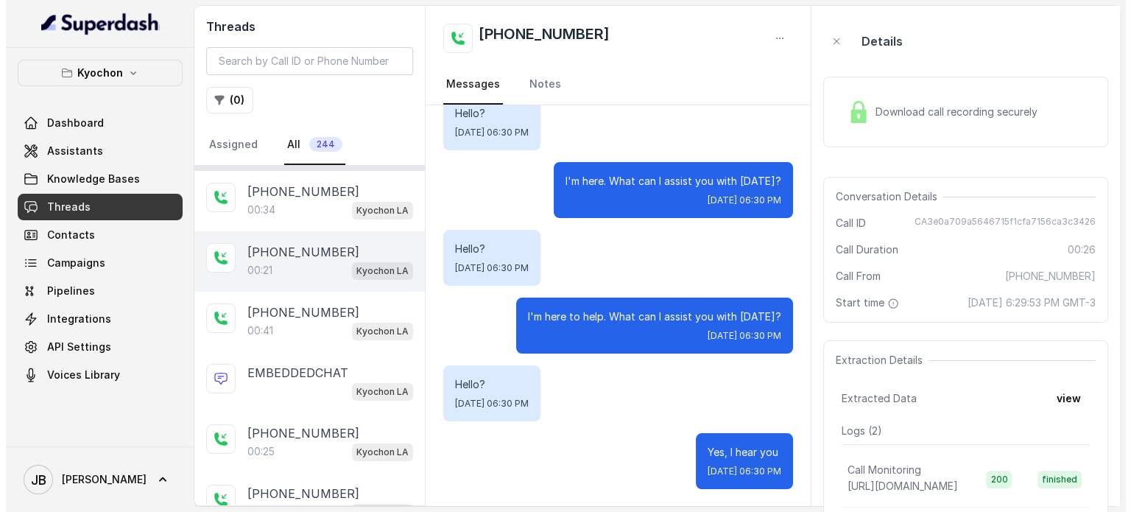
scroll to position [221, 0]
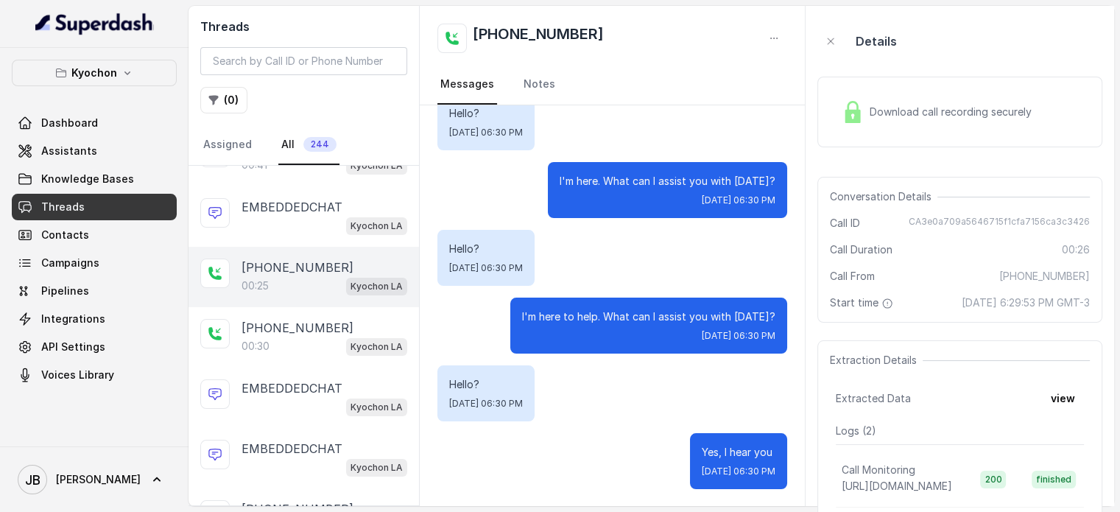
click at [296, 282] on div "00:25 Kyochon LA" at bounding box center [325, 285] width 166 height 19
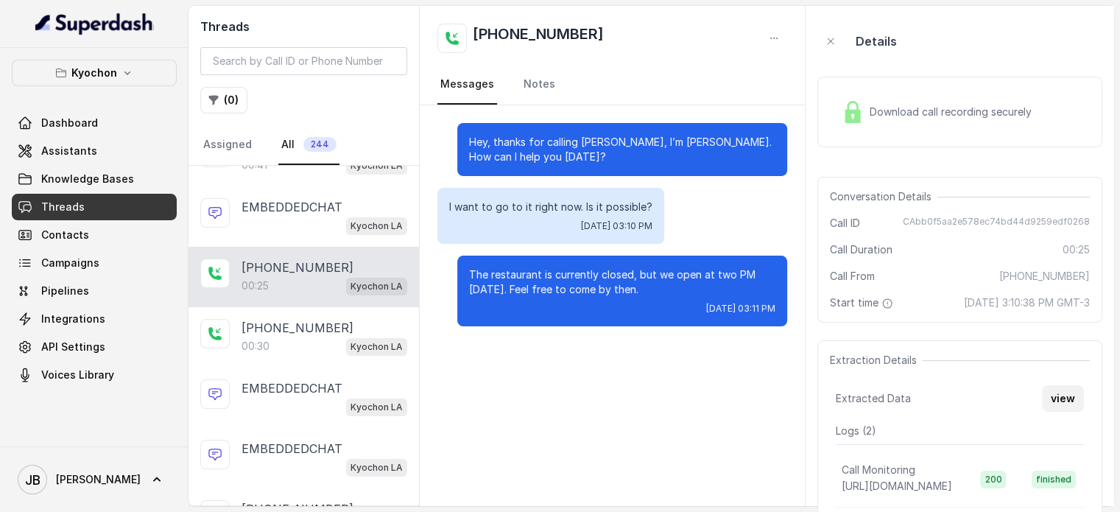
click at [1056, 409] on button "view" at bounding box center [1063, 398] width 42 height 27
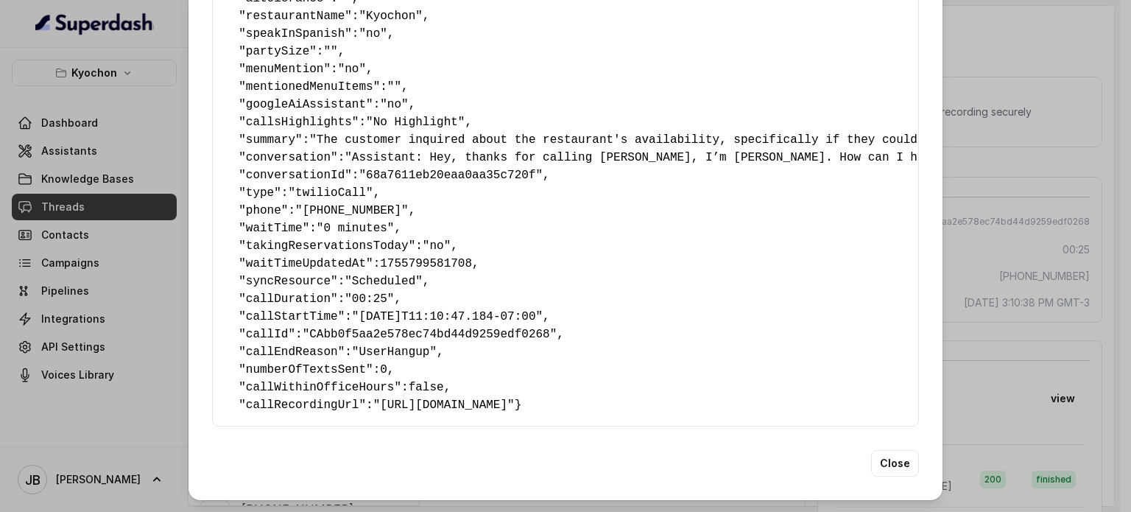
scroll to position [269, 0]
drag, startPoint x: 422, startPoint y: 356, endPoint x: 438, endPoint y: 359, distance: 16.5
click at [437, 359] on pre "{ " textSent? ": "no" , " reasonForSendingText ": "" , " humanTransfer ": "no" …" at bounding box center [566, 122] width 682 height 583
click at [438, 359] on pre "{ " textSent? ": "no" , " reasonForSendingText ": "" , " humanTransfer ": "no" …" at bounding box center [566, 122] width 682 height 583
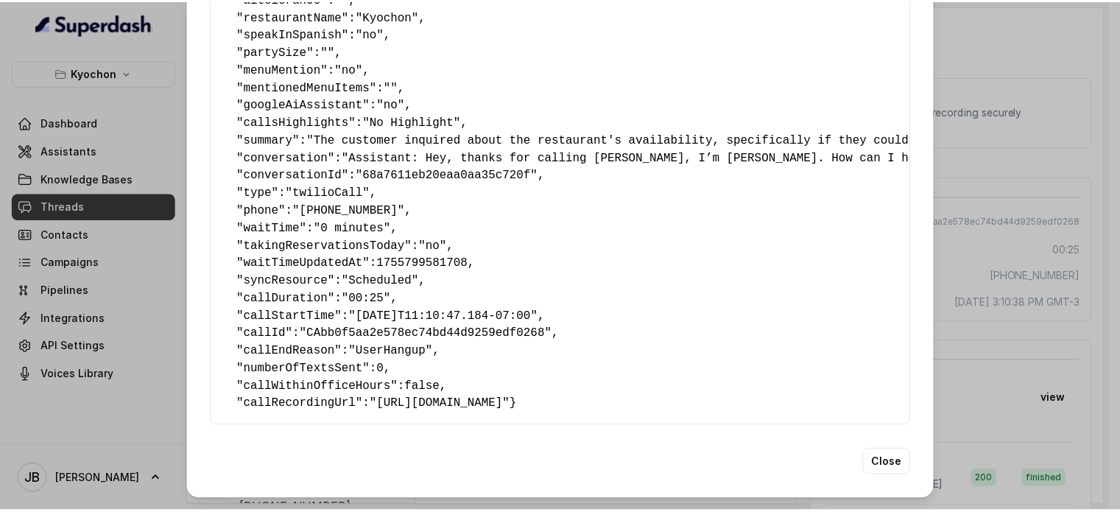
scroll to position [267, 0]
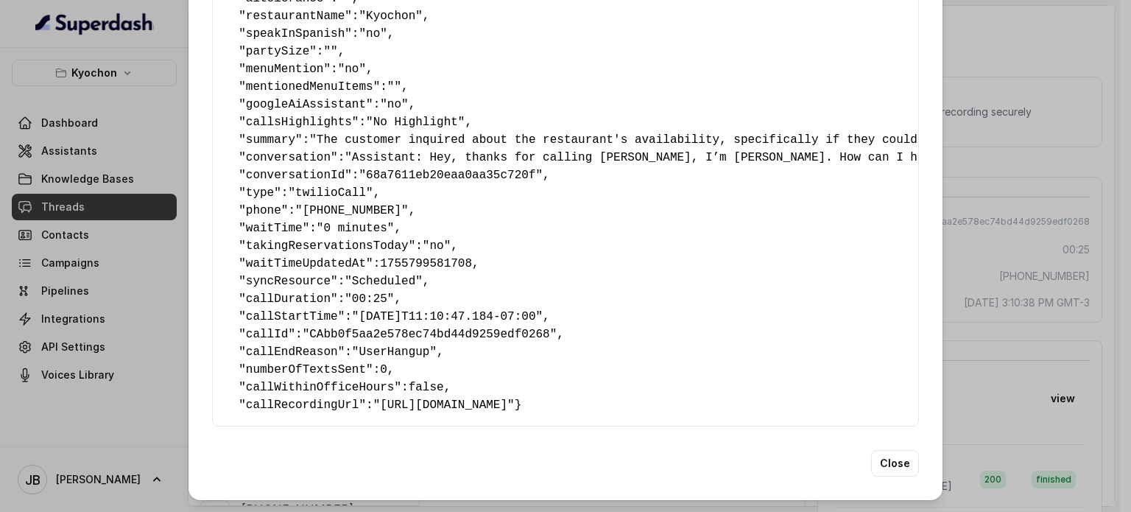
drag, startPoint x: 1065, startPoint y: 272, endPoint x: 1057, endPoint y: 274, distance: 8.2
click at [1063, 272] on div "Extracted Data { " textSent? ": "no" , " reasonForSendingText ": "" , " humanTr…" at bounding box center [565, 256] width 1131 height 512
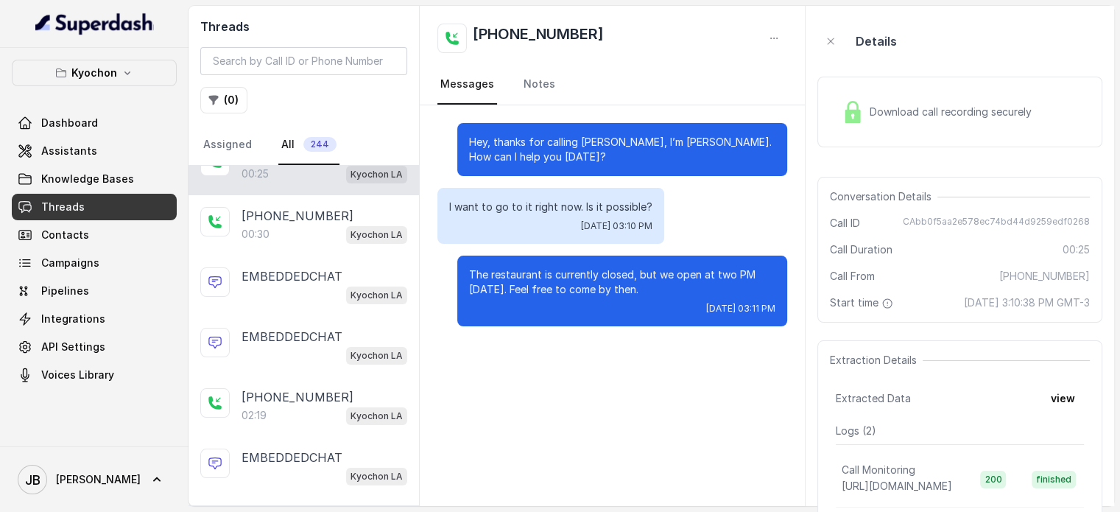
scroll to position [515, 0]
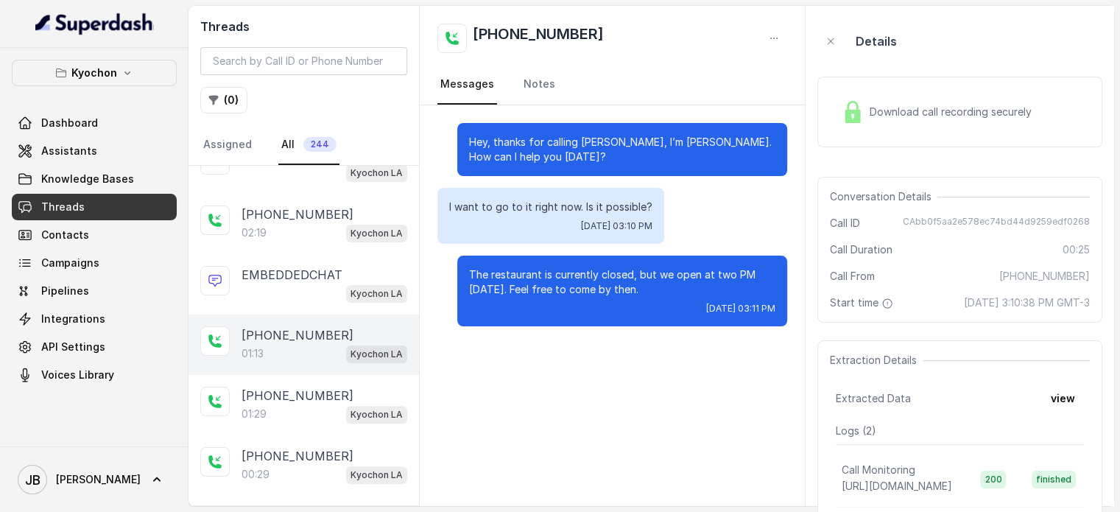
click at [285, 314] on div "[PHONE_NUMBER]:13 Kyochon LA" at bounding box center [304, 344] width 230 height 60
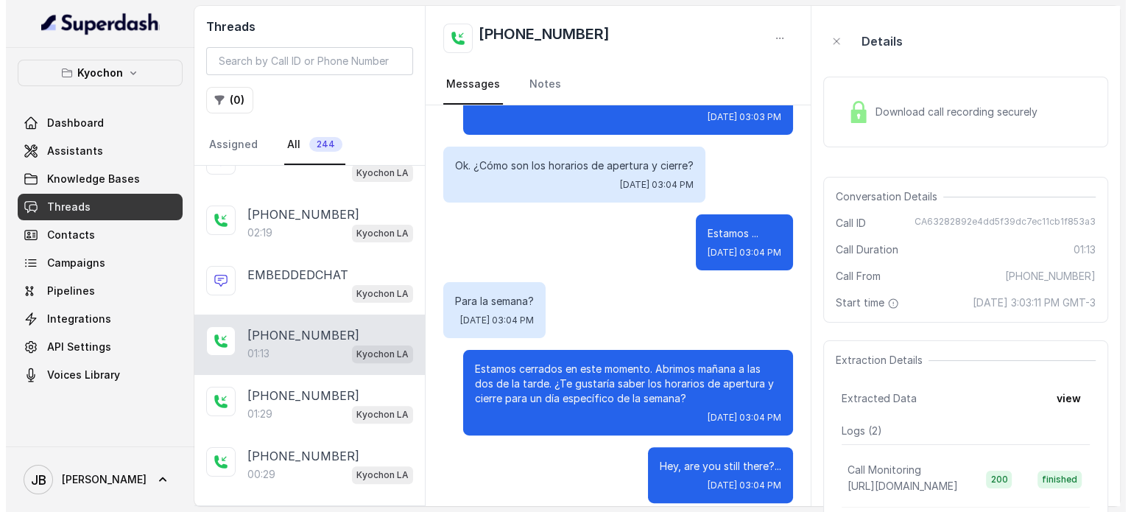
scroll to position [423, 0]
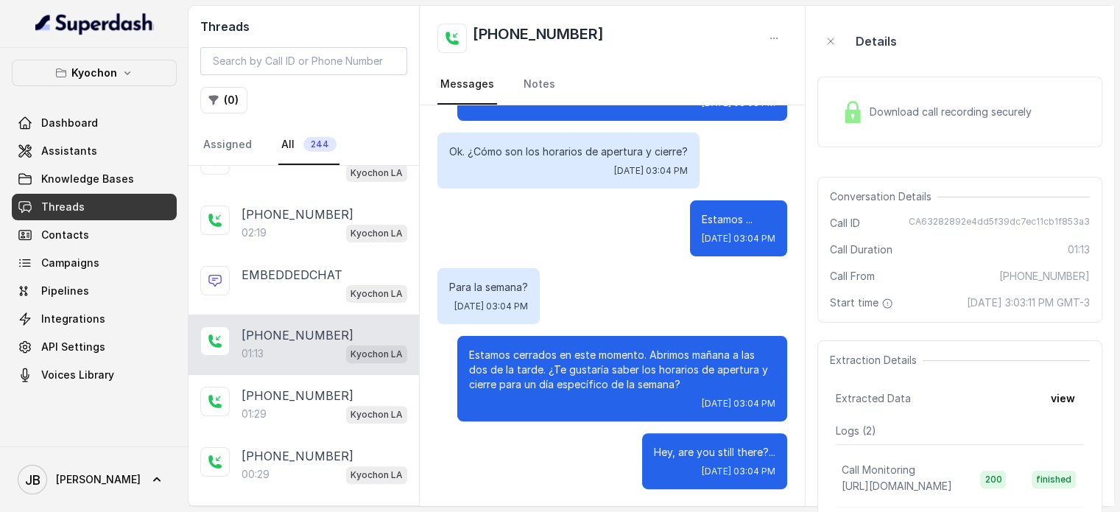
click at [1046, 394] on button "view" at bounding box center [1063, 398] width 42 height 27
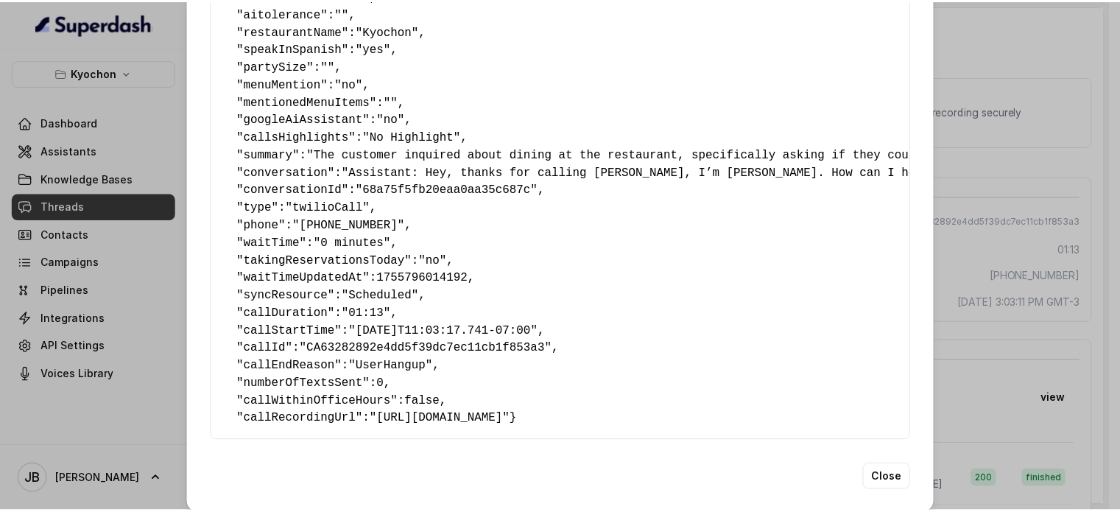
scroll to position [269, 0]
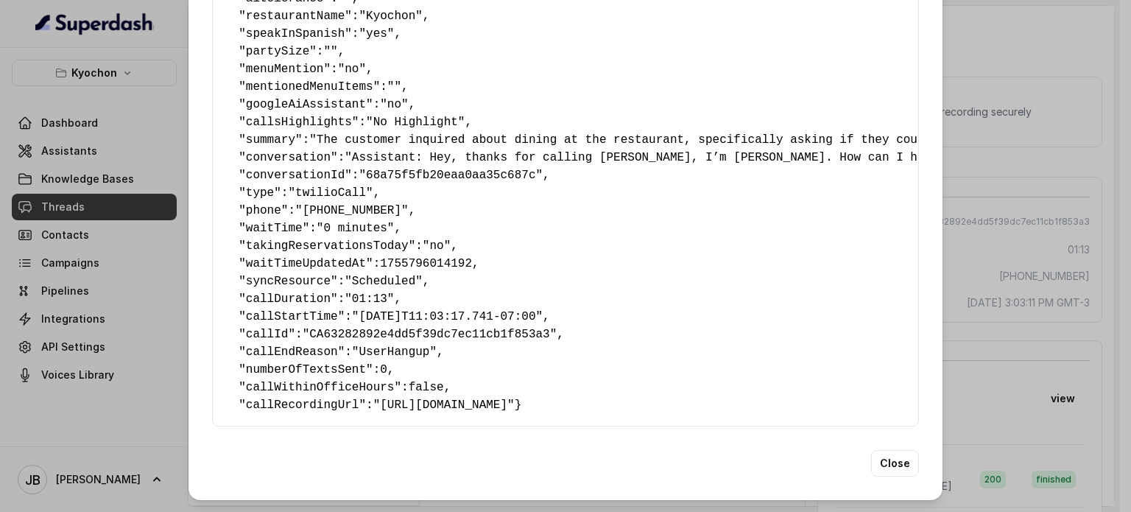
drag, startPoint x: 1043, startPoint y: 232, endPoint x: 906, endPoint y: 264, distance: 141.5
click at [1043, 230] on div "Extracted Data { " textSent? ": "no" , " reasonForSendingText ": "" , " humanTr…" at bounding box center [565, 256] width 1131 height 512
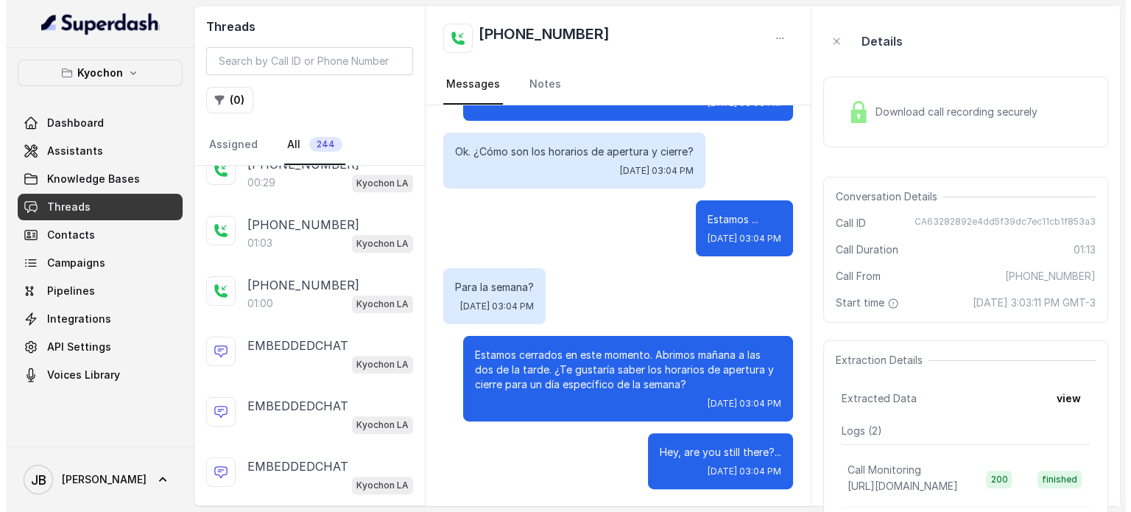
scroll to position [957, 0]
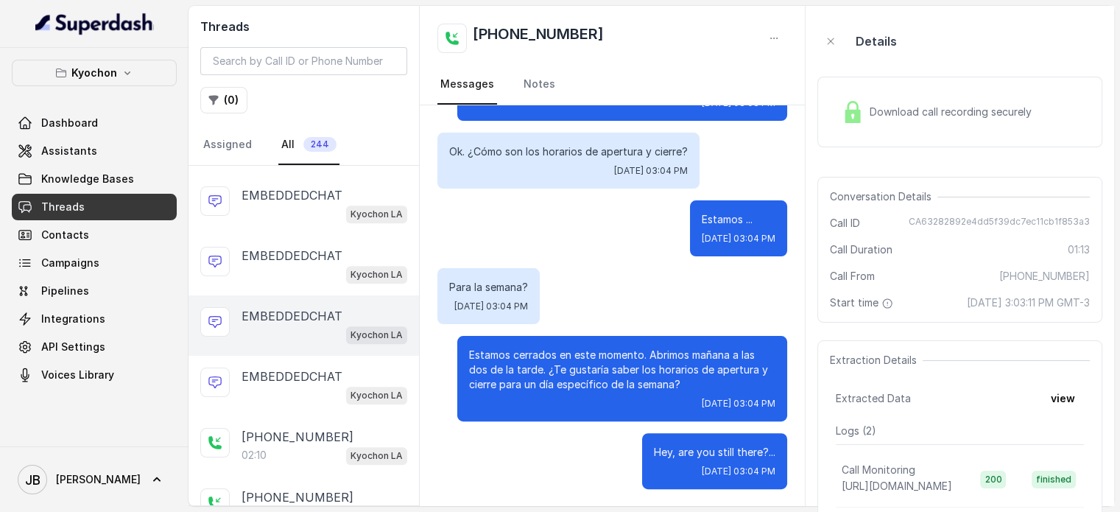
click at [300, 340] on div "EMBEDDEDCHAT Kyochon LA" at bounding box center [304, 325] width 230 height 60
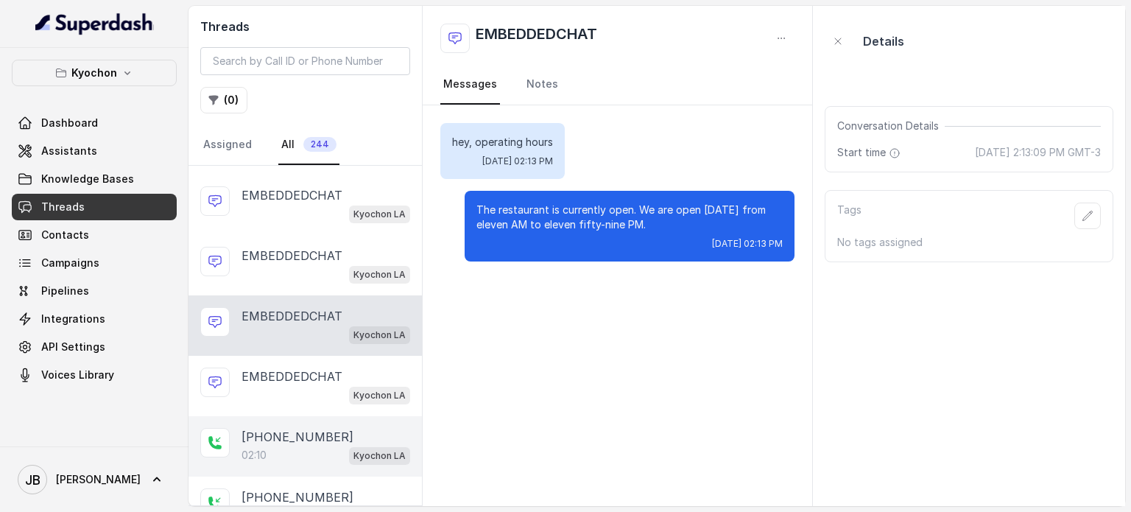
click at [290, 428] on p "[PHONE_NUMBER]" at bounding box center [298, 437] width 112 height 18
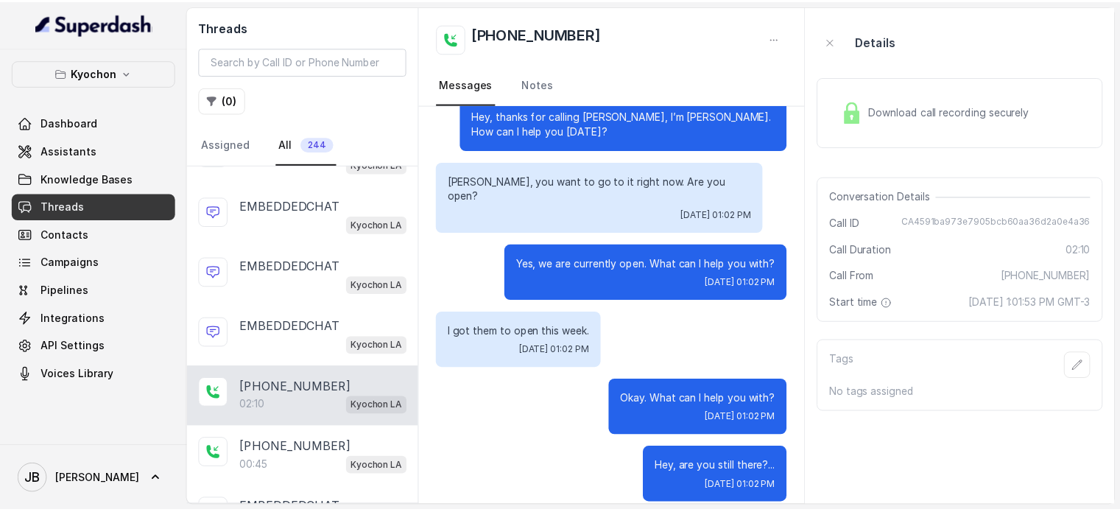
scroll to position [1031, 0]
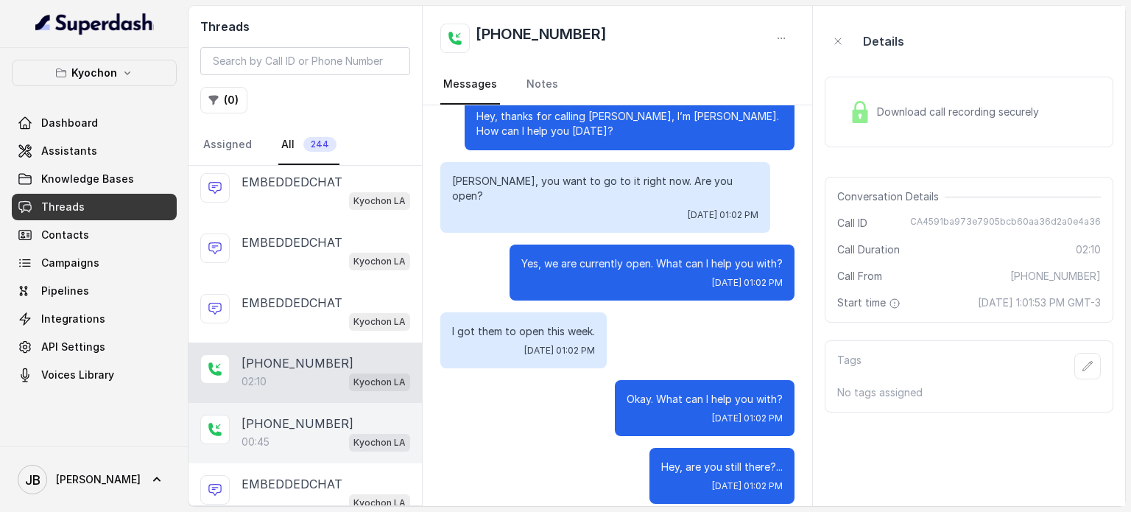
click at [324, 432] on div "00:45 Kyochon LA" at bounding box center [326, 441] width 169 height 19
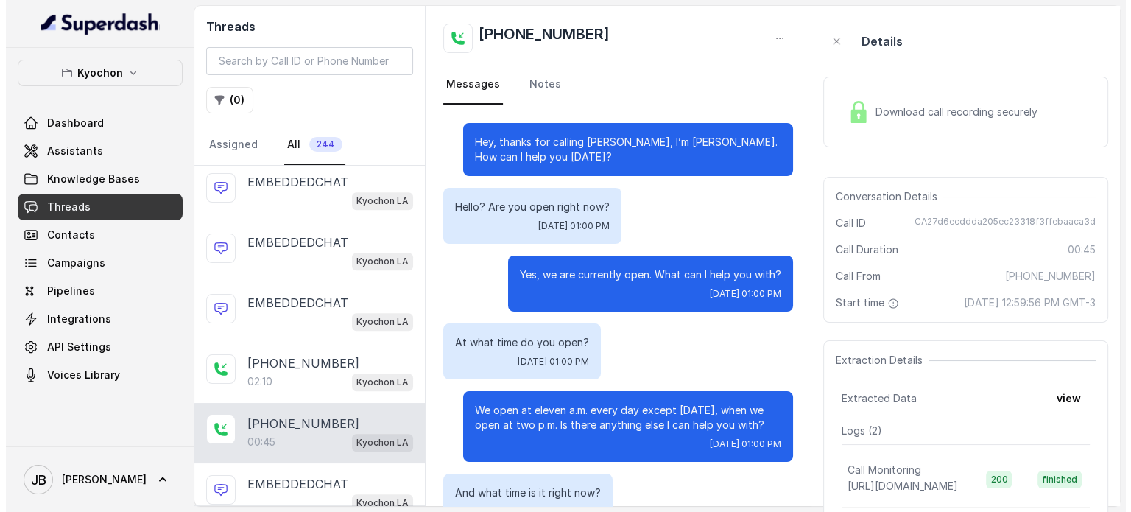
scroll to position [123, 0]
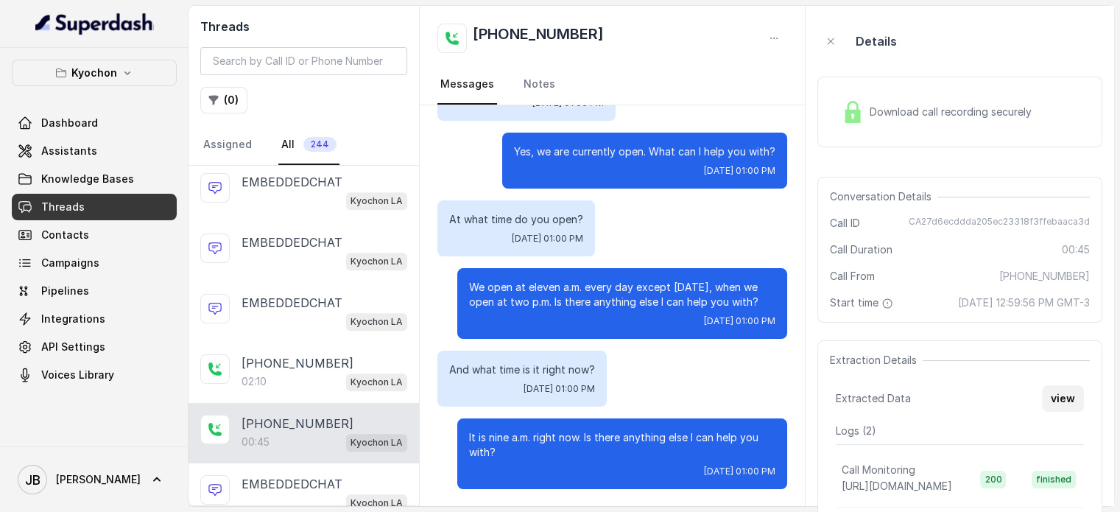
click at [1057, 408] on button "view" at bounding box center [1063, 398] width 42 height 27
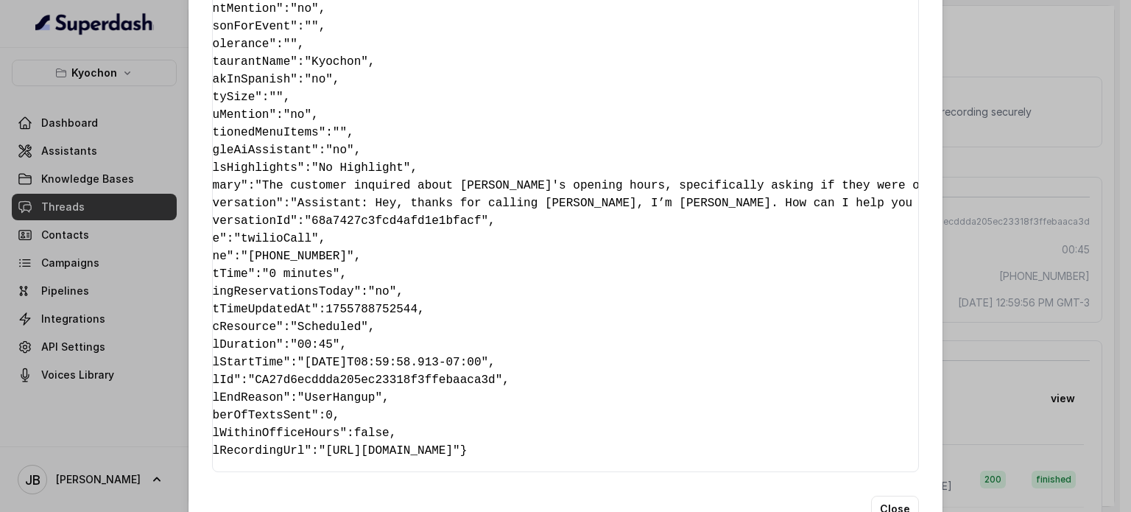
scroll to position [0, 0]
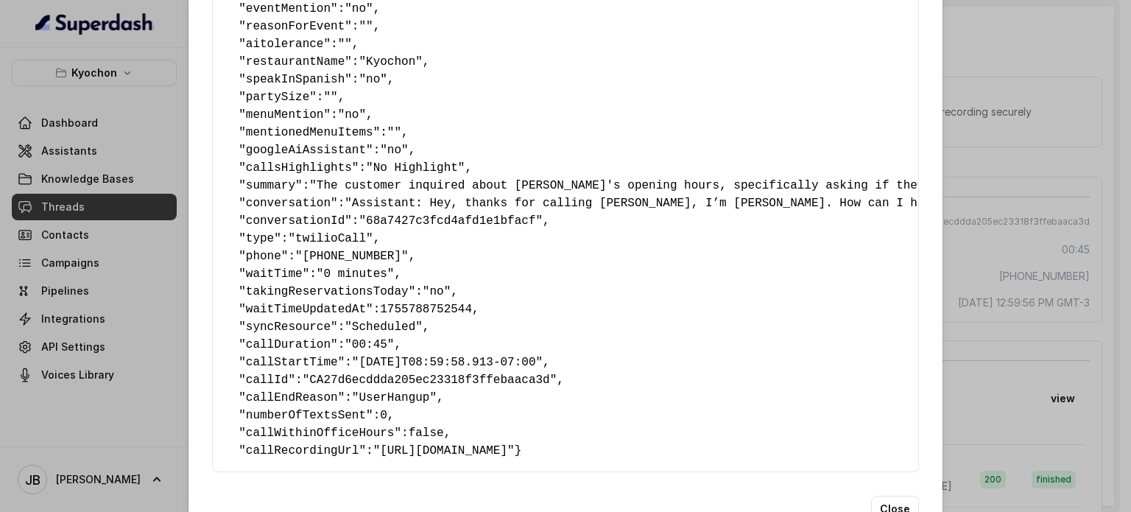
click at [977, 149] on div "Extracted Data { " textSent? ": "no" , " reasonForSendingText ": "" , " humanTr…" at bounding box center [565, 256] width 1131 height 512
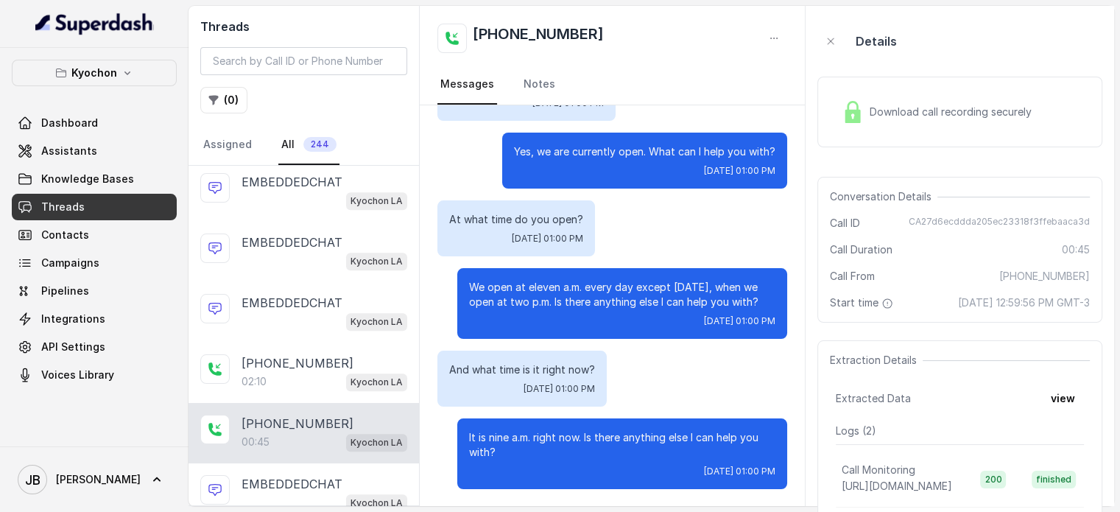
click at [97, 57] on div "Kyochon Dashboard Assistants Knowledge Bases Threads Contacts Campaigns Pipelin…" at bounding box center [94, 247] width 189 height 398
drag, startPoint x: 92, startPoint y: 72, endPoint x: 92, endPoint y: 88, distance: 16.2
click at [92, 73] on p "Kyochon" at bounding box center [94, 73] width 46 height 18
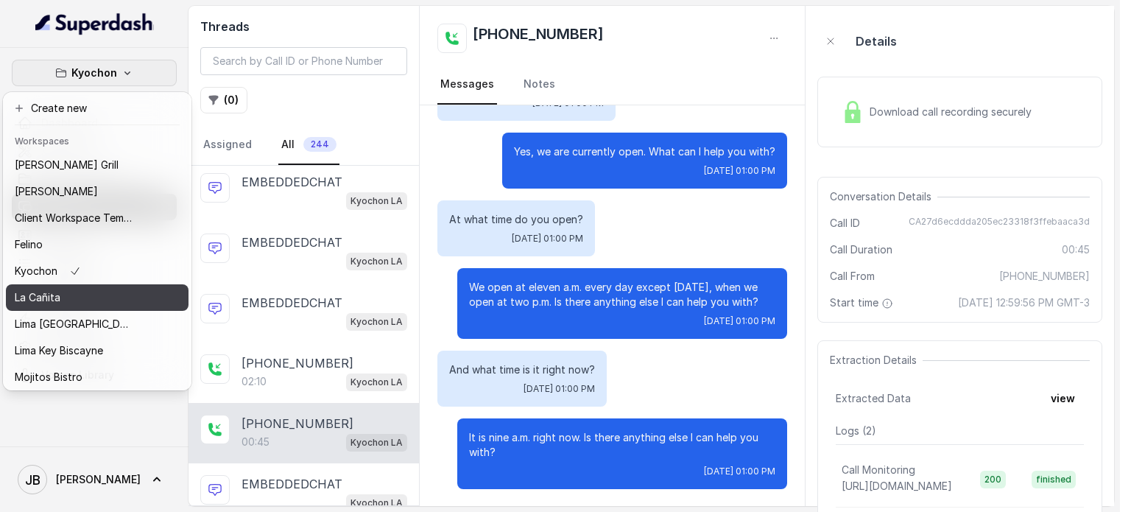
click at [75, 289] on div "La Cañita" at bounding box center [74, 298] width 118 height 18
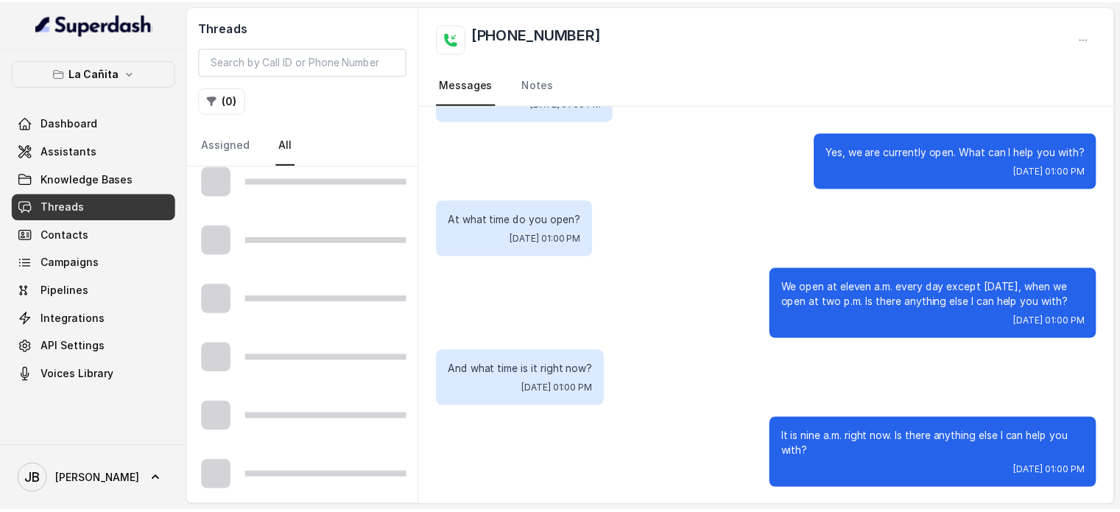
scroll to position [836, 0]
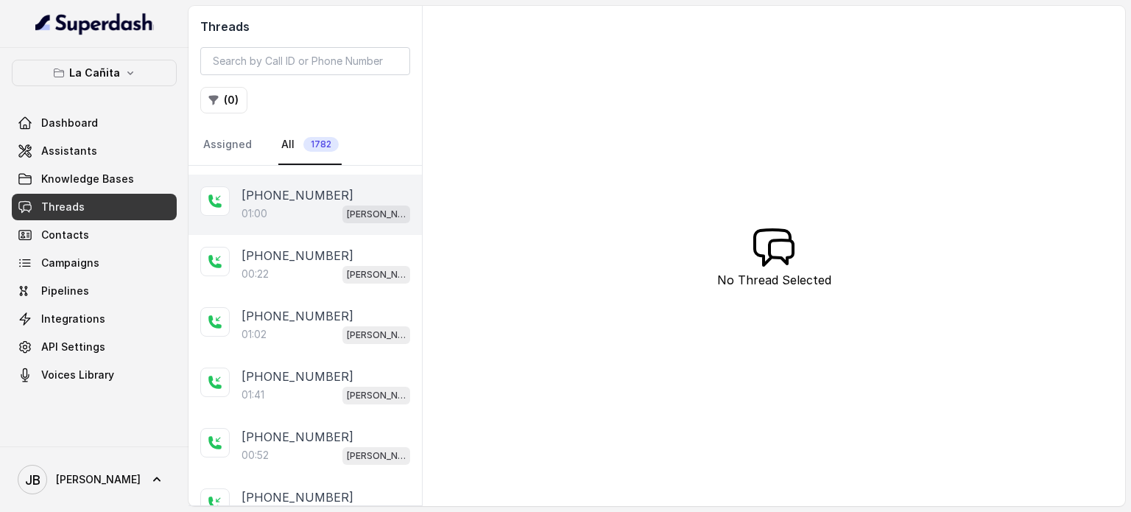
drag, startPoint x: 309, startPoint y: 208, endPoint x: 314, endPoint y: 202, distance: 7.8
click at [311, 205] on div "01:00 [PERSON_NAME]" at bounding box center [326, 213] width 169 height 19
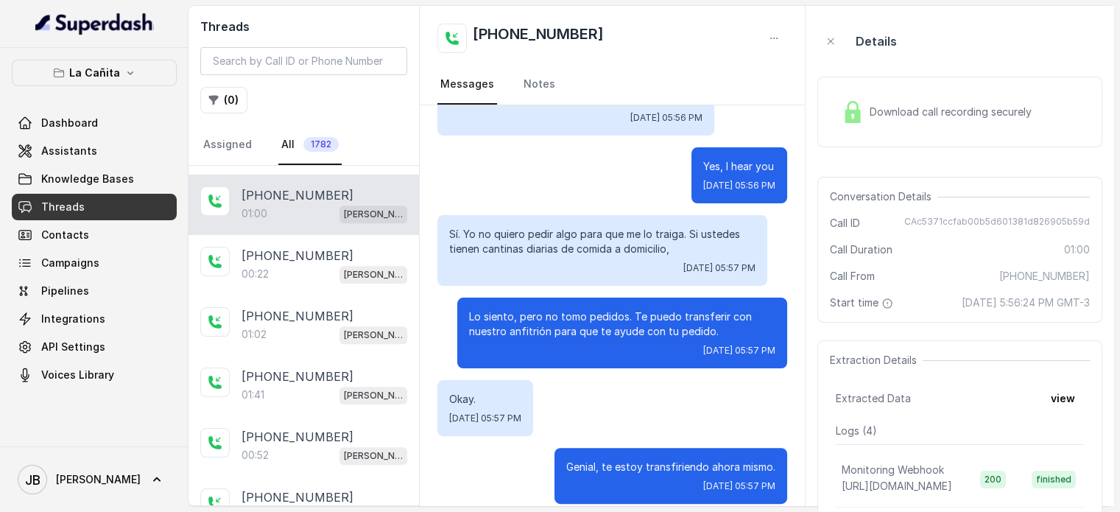
drag, startPoint x: 666, startPoint y: 245, endPoint x: 733, endPoint y: 273, distance: 73.3
click at [722, 247] on div "Sí. Yo no quiero pedir algo para que me lo traiga. Si ustedes tienen cantinas d…" at bounding box center [602, 250] width 330 height 71
click at [733, 276] on div "Hola, thank you for calling la [PERSON_NAME], this call is being recorded. This…" at bounding box center [612, 109] width 385 height 825
click at [924, 120] on div "Download call recording securely" at bounding box center [937, 112] width 202 height 34
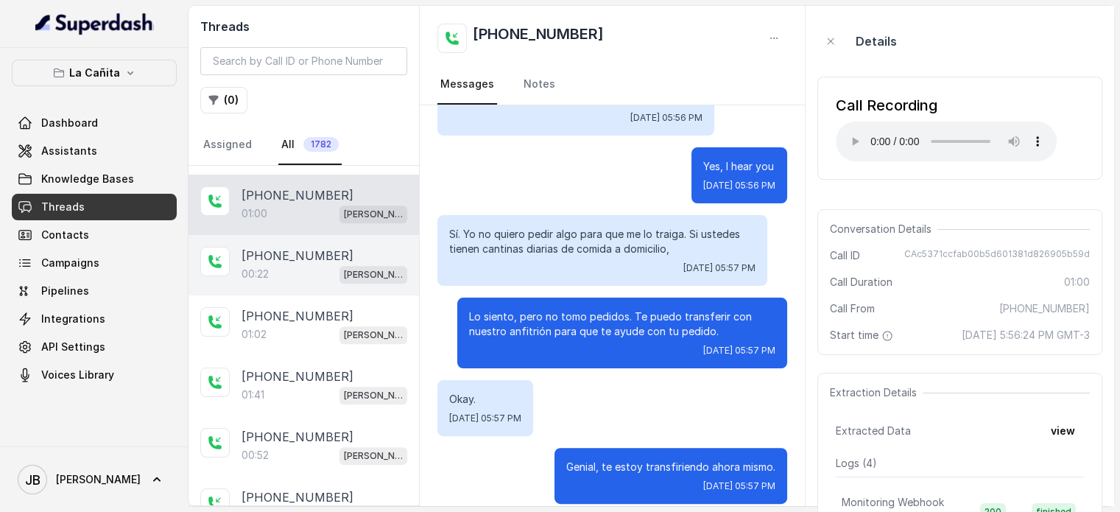
click at [274, 269] on div "00:22 [PERSON_NAME]" at bounding box center [325, 273] width 166 height 19
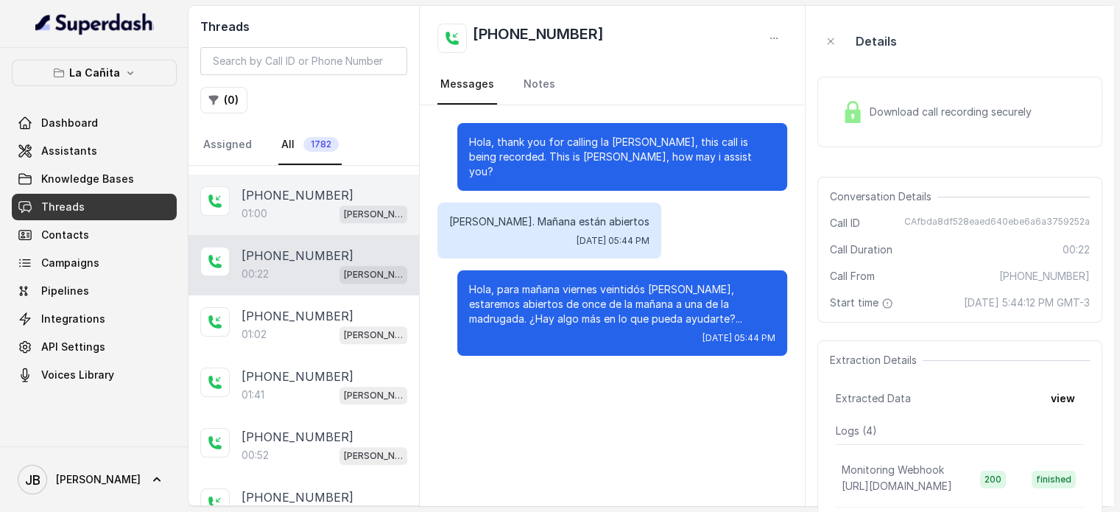
click at [304, 210] on div "01:00 [PERSON_NAME]" at bounding box center [325, 213] width 166 height 19
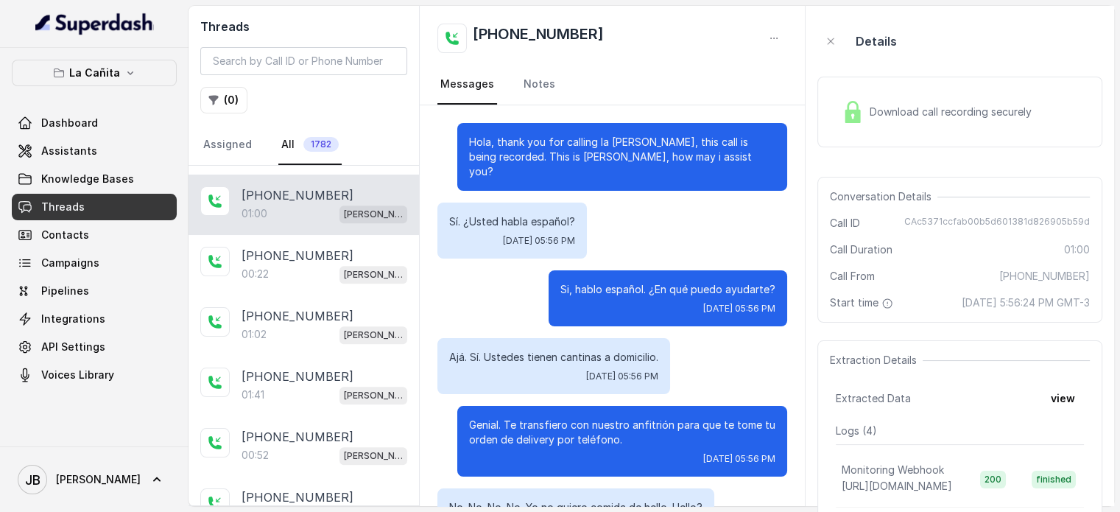
scroll to position [409, 0]
